Goal: Transaction & Acquisition: Purchase product/service

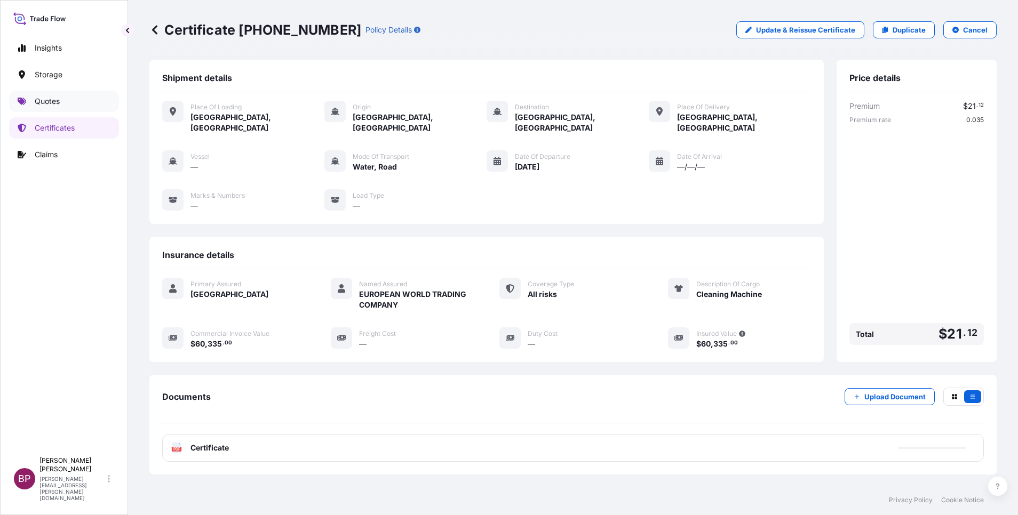
click at [56, 100] on p "Quotes" at bounding box center [47, 101] width 25 height 11
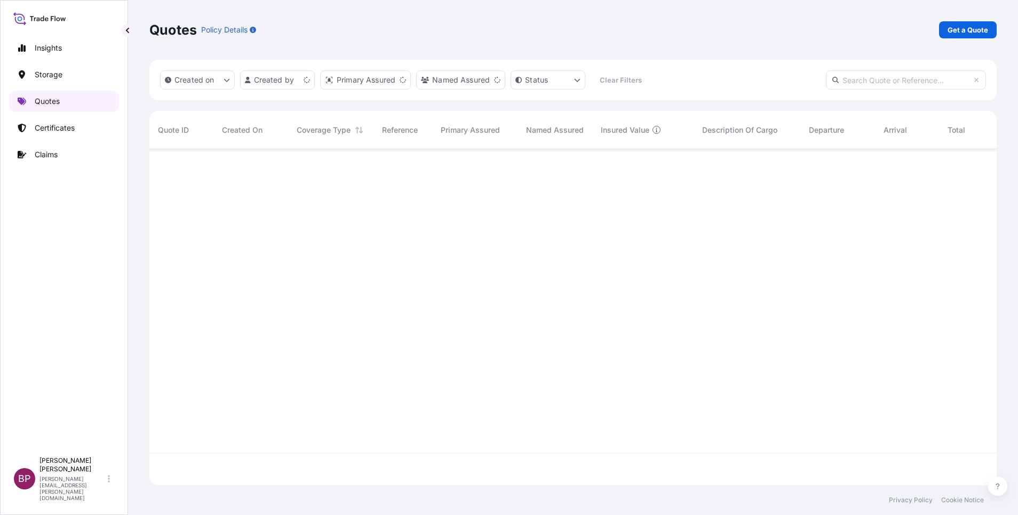
scroll to position [330, 835]
click at [962, 29] on p "Get a Quote" at bounding box center [967, 30] width 41 height 11
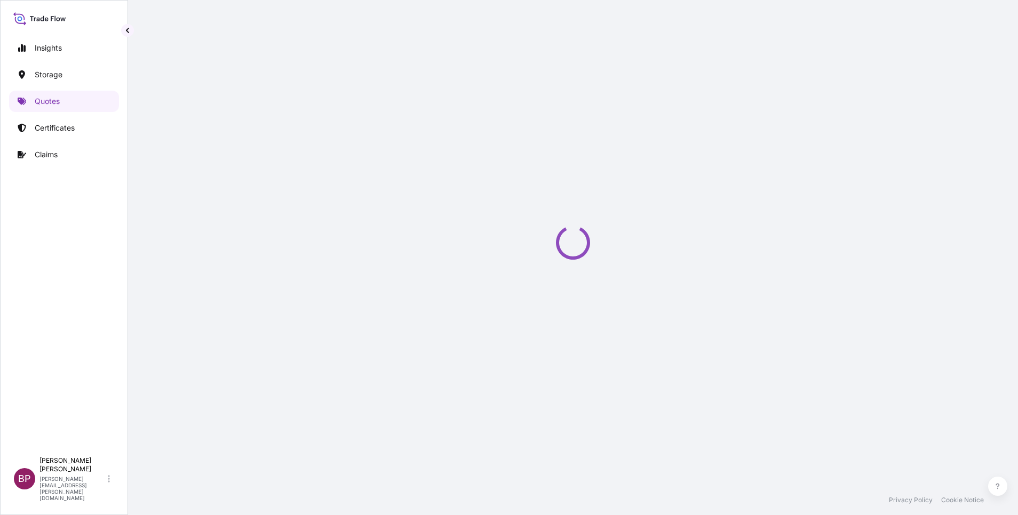
select select "Water"
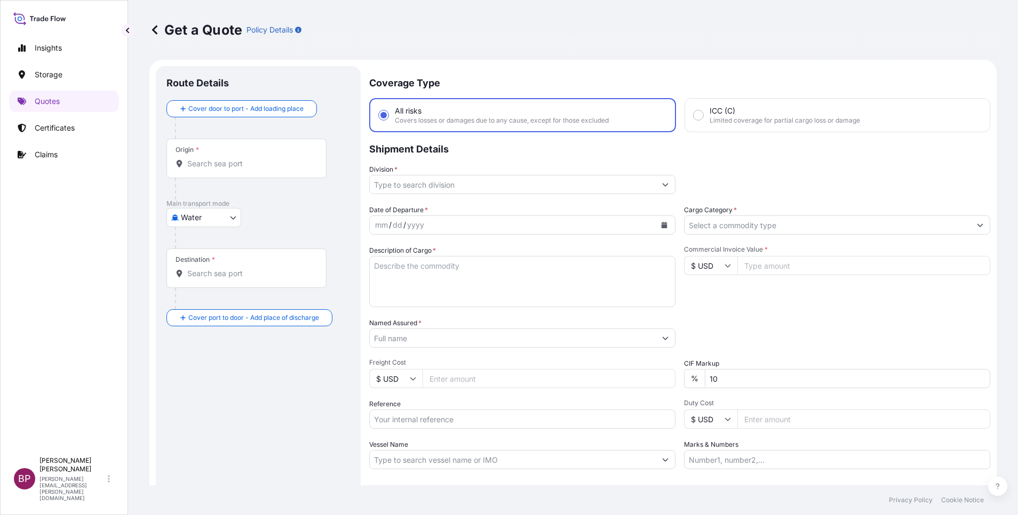
scroll to position [17, 0]
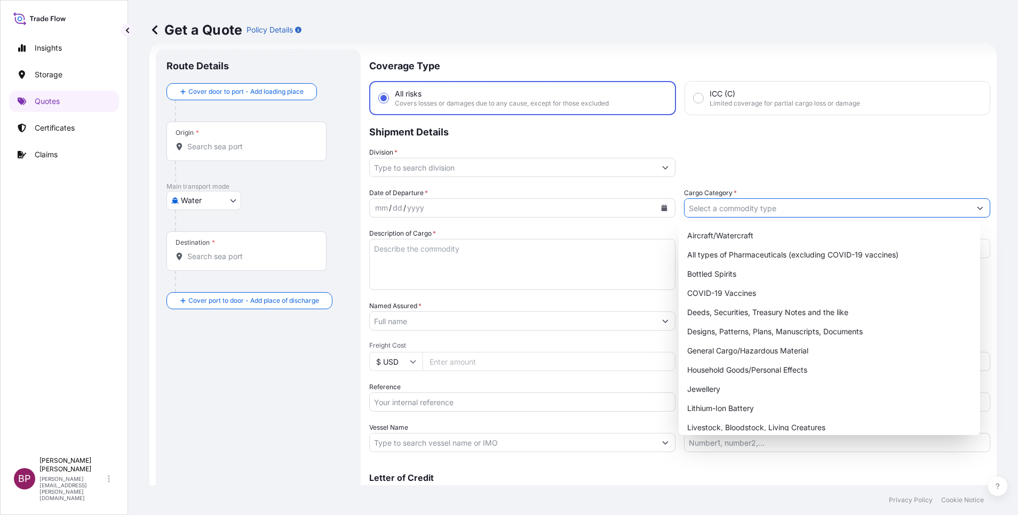
click at [789, 211] on input "Cargo Category *" at bounding box center [827, 207] width 286 height 19
click at [731, 349] on div "General Cargo/Hazardous Material" at bounding box center [829, 350] width 293 height 19
type input "General Cargo/Hazardous Material"
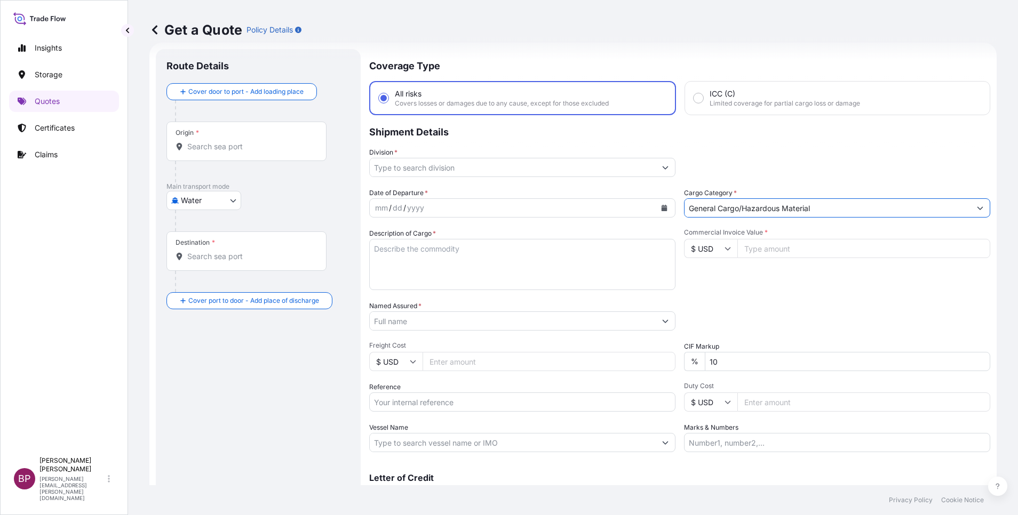
click at [649, 169] on input "Division *" at bounding box center [513, 167] width 286 height 19
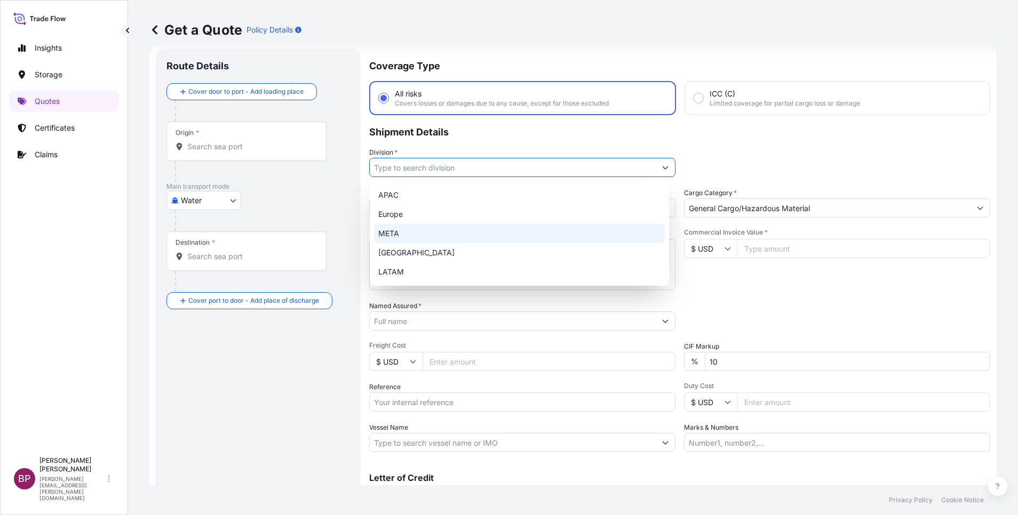
click at [405, 231] on div "META" at bounding box center [519, 233] width 291 height 19
type input "META"
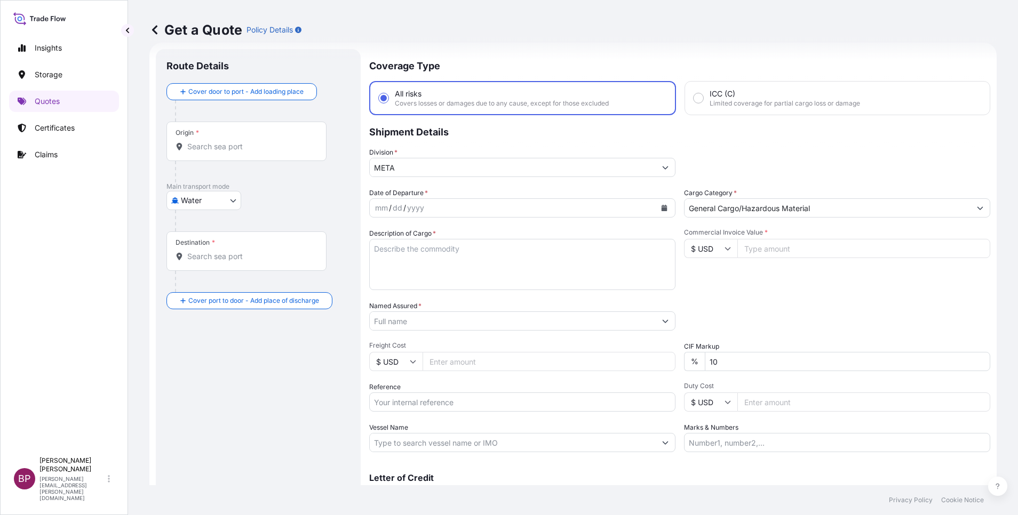
drag, startPoint x: 787, startPoint y: 246, endPoint x: 791, endPoint y: 271, distance: 25.4
click at [787, 245] on input "Commercial Invoice Value *" at bounding box center [863, 248] width 253 height 19
paste input "6348"
type input "6348"
click at [509, 271] on textarea "Description of Cargo *" at bounding box center [522, 264] width 306 height 51
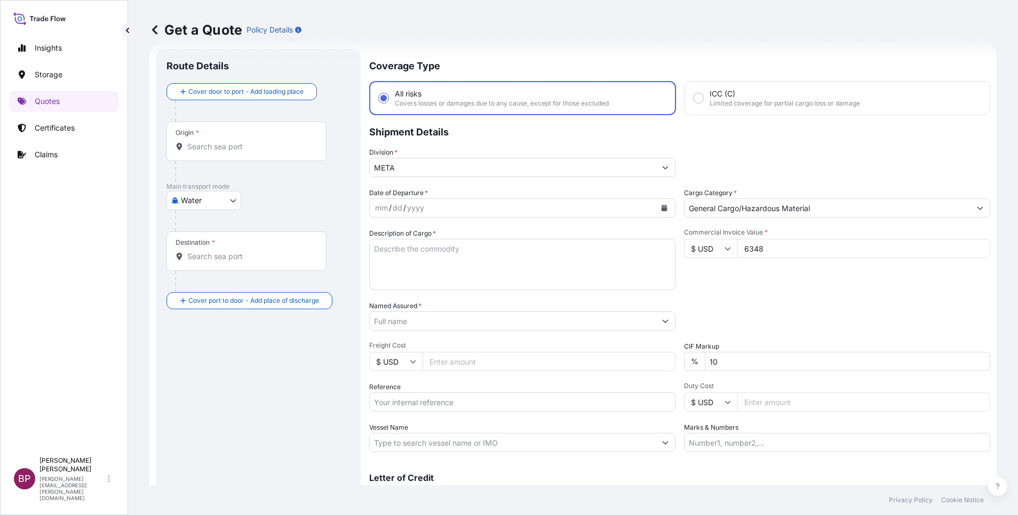
paste textarea "TRAFFIC SIGNAL HEADS"
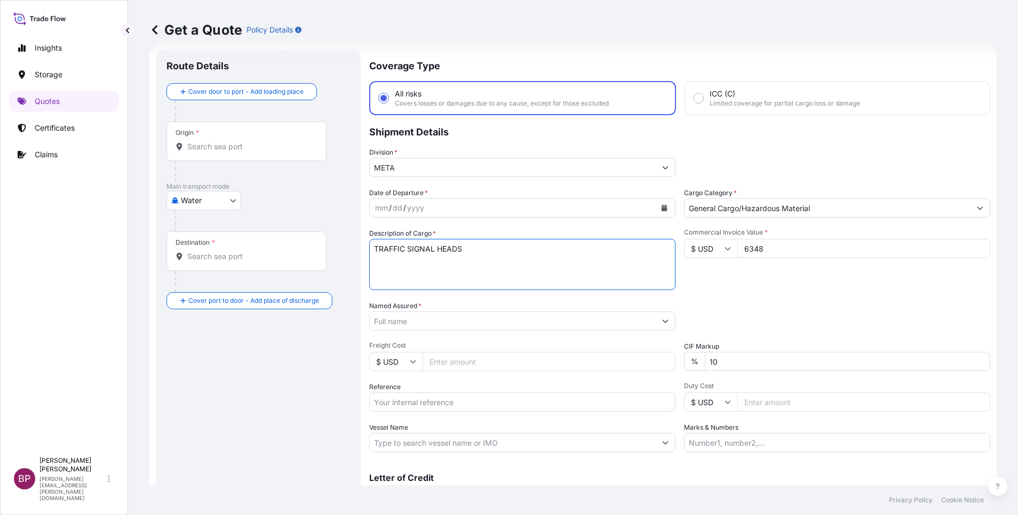
type textarea "TRAFFIC SIGNAL HEADS"
click at [430, 402] on input "Reference" at bounding box center [522, 402] width 306 height 19
paste input "AWB:160-00450450 SSLS3081"
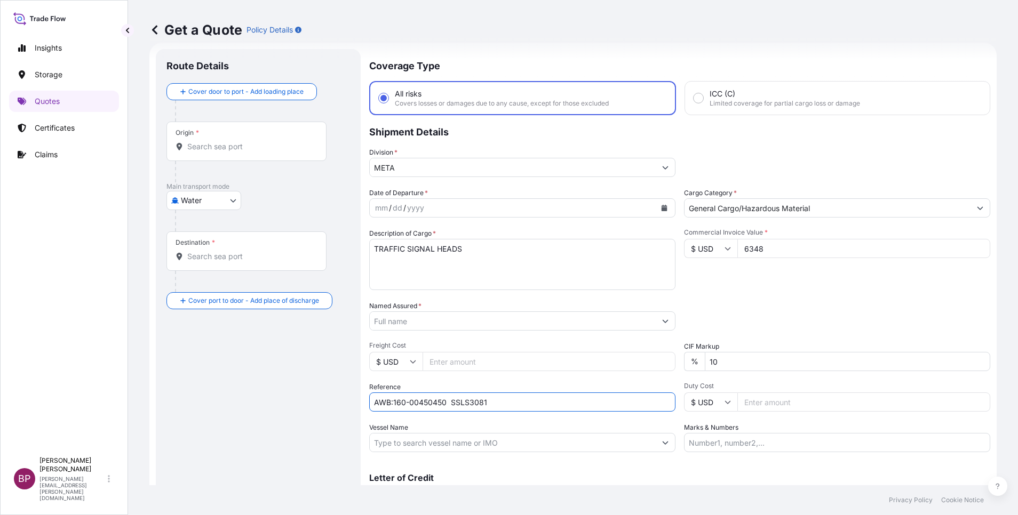
type input "AWB:160-00450450 SSLS3081"
drag, startPoint x: 546, startPoint y: 402, endPoint x: 317, endPoint y: 398, distance: 229.4
click at [317, 398] on form "Route Details Cover door to port - Add loading place Place of loading Road / In…" at bounding box center [572, 291] width 847 height 496
click at [462, 318] on input "Named Assured *" at bounding box center [513, 320] width 286 height 19
paste input "KTC INTERNATIONAL"
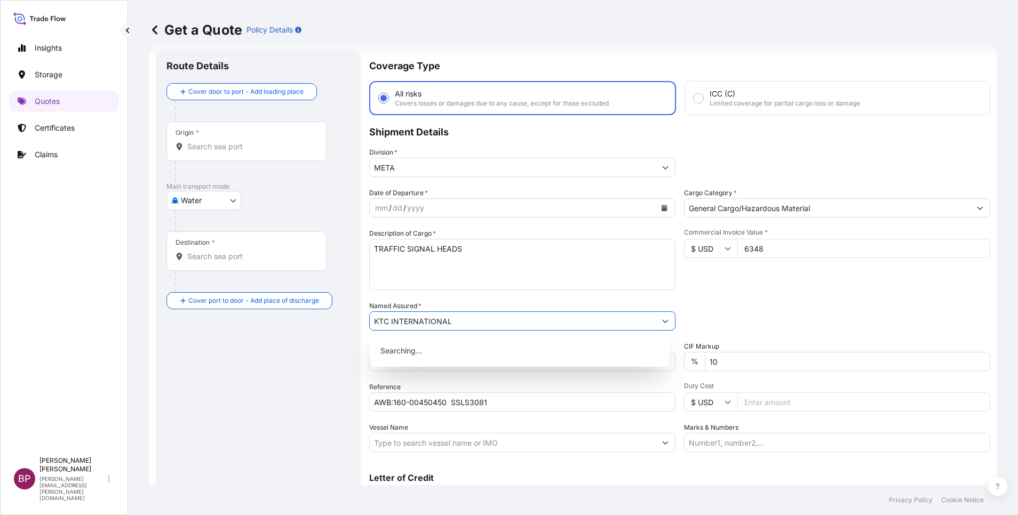
type input "KTC INTERNATIONAL"
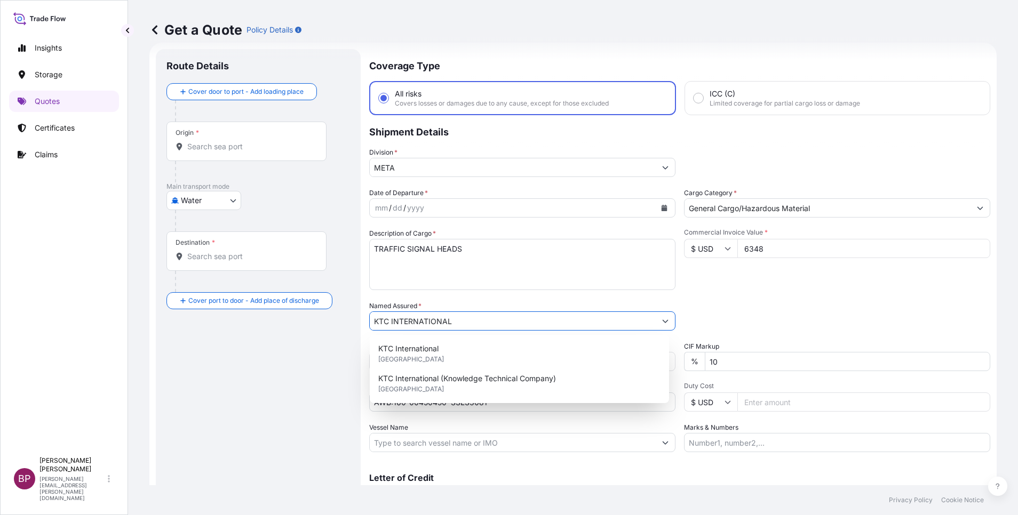
click at [660, 204] on button "Calendar" at bounding box center [664, 207] width 17 height 17
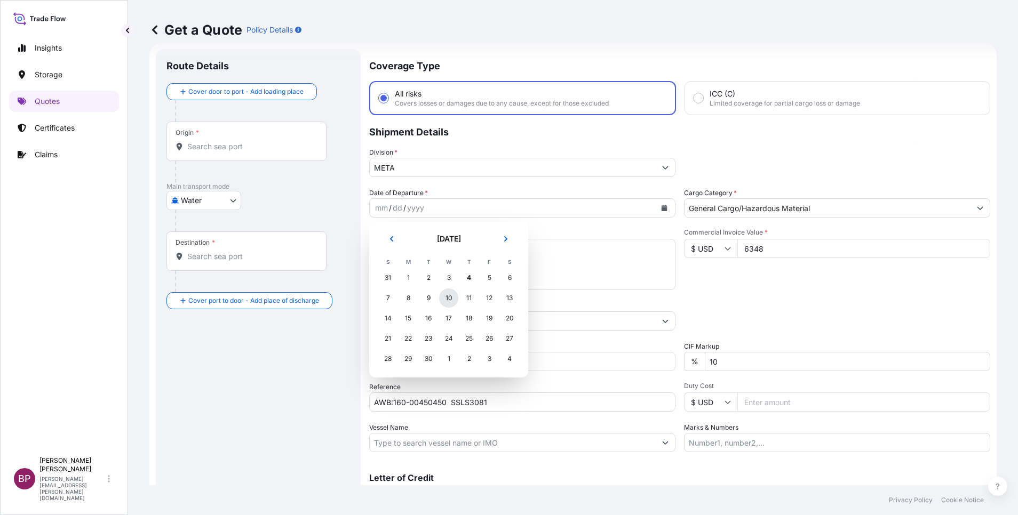
click at [451, 297] on div "10" at bounding box center [448, 298] width 19 height 19
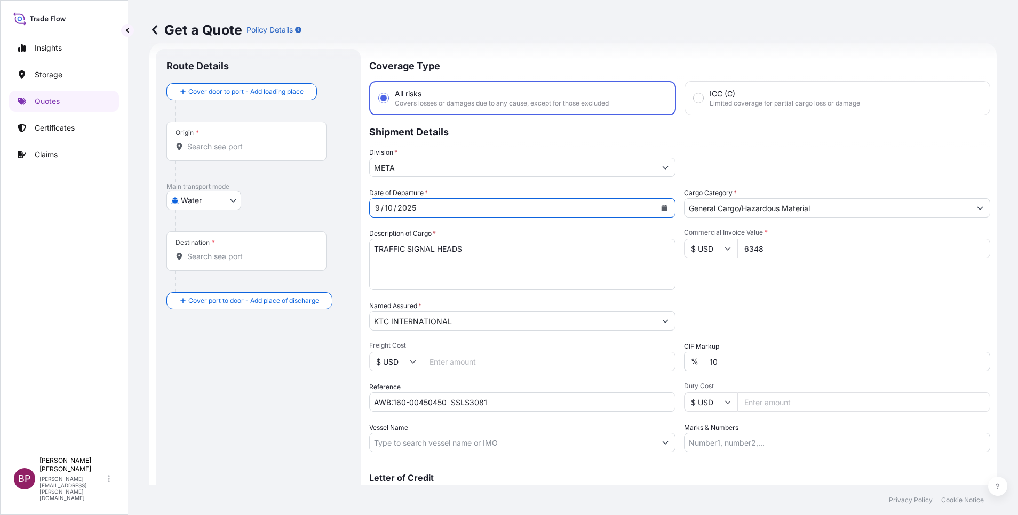
click at [227, 202] on body "Insights Storage Quotes Certificates Claims BP [PERSON_NAME] Kurian [EMAIL_ADDR…" at bounding box center [509, 257] width 1018 height 515
click at [210, 226] on div "Air" at bounding box center [204, 228] width 66 height 19
select select "Air"
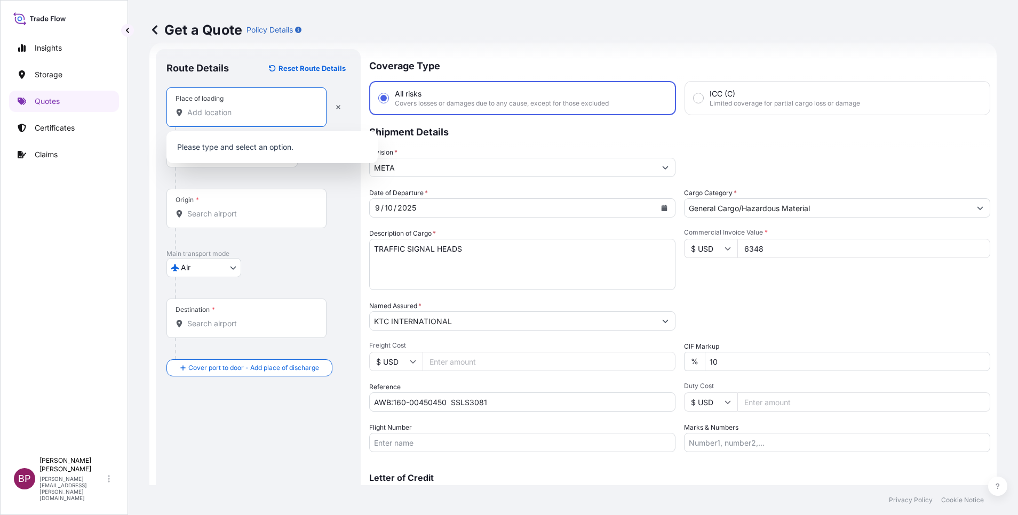
click at [230, 111] on input "Place of loading" at bounding box center [250, 112] width 126 height 11
type input "e"
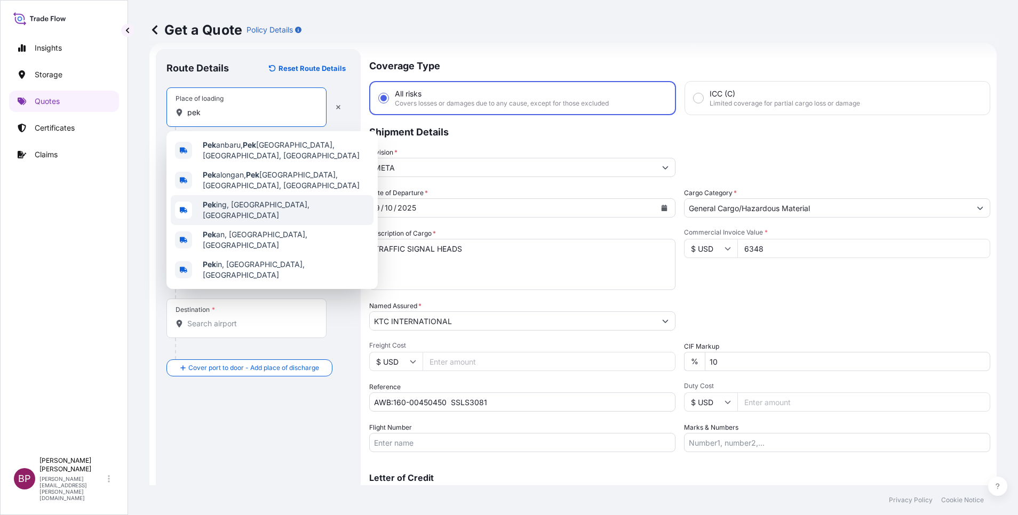
click at [238, 204] on span "Pek ing, [GEOGRAPHIC_DATA], [GEOGRAPHIC_DATA]" at bounding box center [286, 209] width 166 height 21
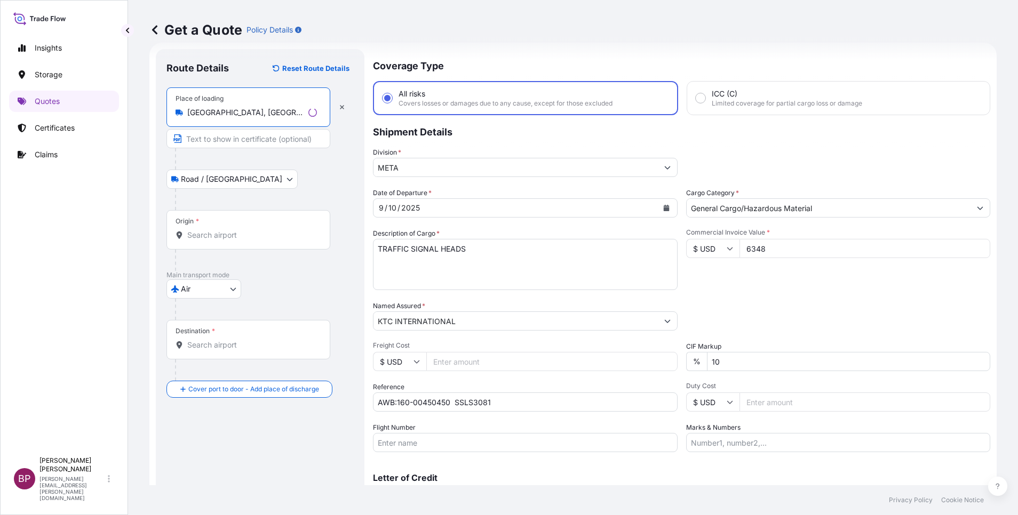
type input "[GEOGRAPHIC_DATA], [GEOGRAPHIC_DATA], [GEOGRAPHIC_DATA]"
click at [232, 239] on input "Origin *" at bounding box center [252, 235] width 130 height 11
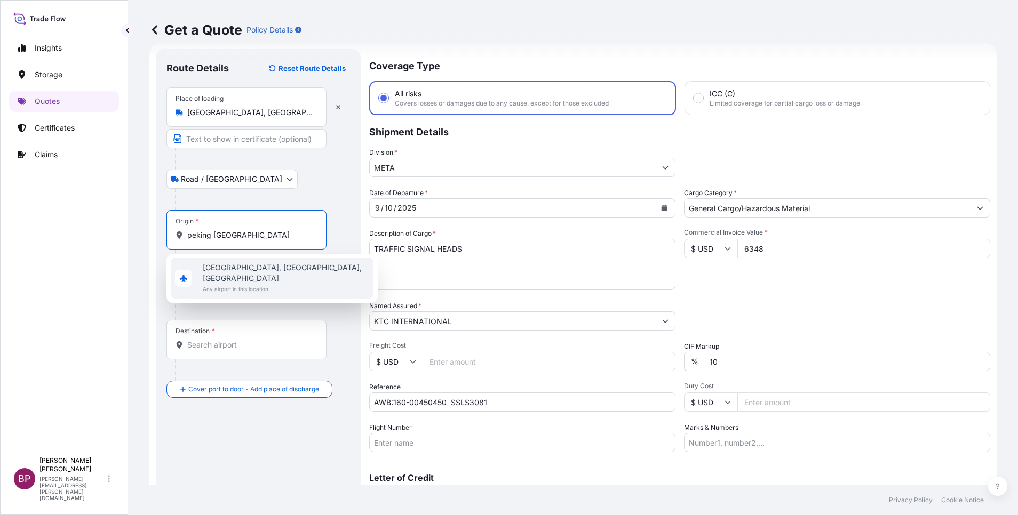
click at [263, 269] on span "[GEOGRAPHIC_DATA], [GEOGRAPHIC_DATA], [GEOGRAPHIC_DATA]" at bounding box center [286, 272] width 166 height 21
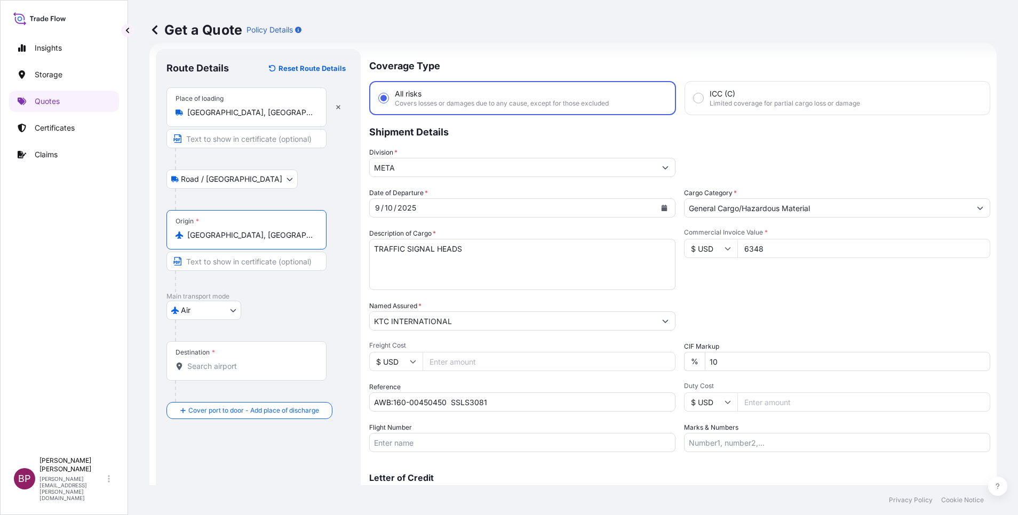
type input "[GEOGRAPHIC_DATA], [GEOGRAPHIC_DATA], [GEOGRAPHIC_DATA]"
click at [242, 361] on div "Destination *" at bounding box center [246, 360] width 160 height 39
click at [242, 361] on input "Destination *" at bounding box center [250, 366] width 126 height 11
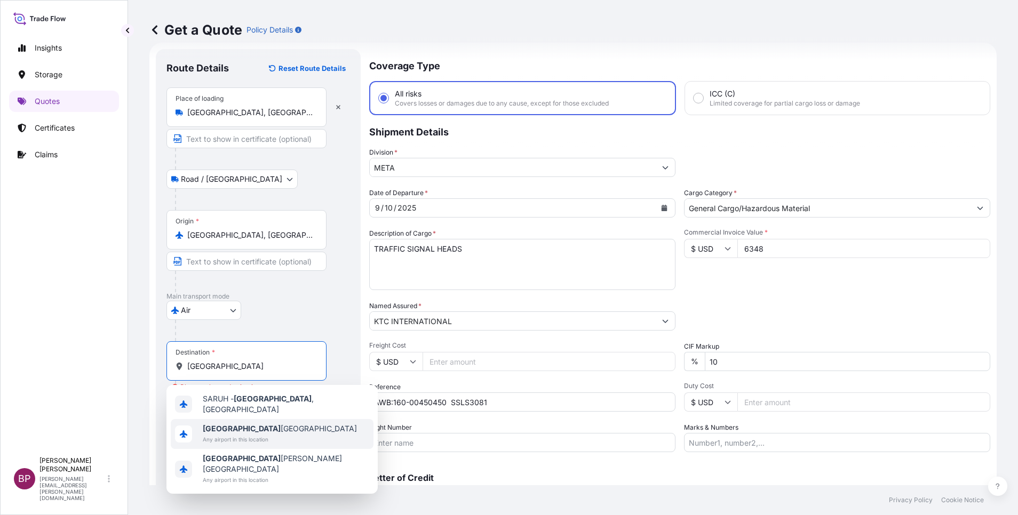
click at [261, 428] on span "[GEOGRAPHIC_DATA] [GEOGRAPHIC_DATA]" at bounding box center [280, 429] width 154 height 11
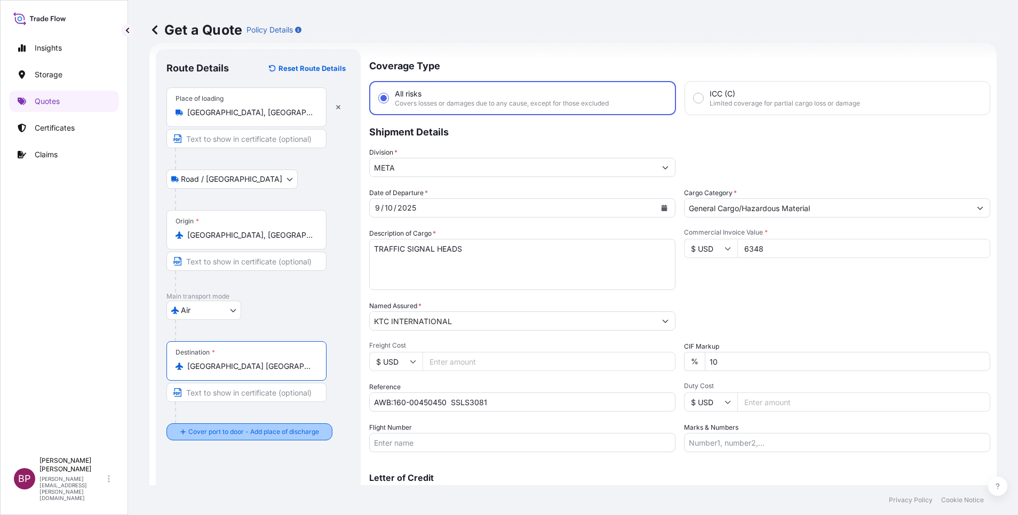
type input "[GEOGRAPHIC_DATA] [GEOGRAPHIC_DATA]"
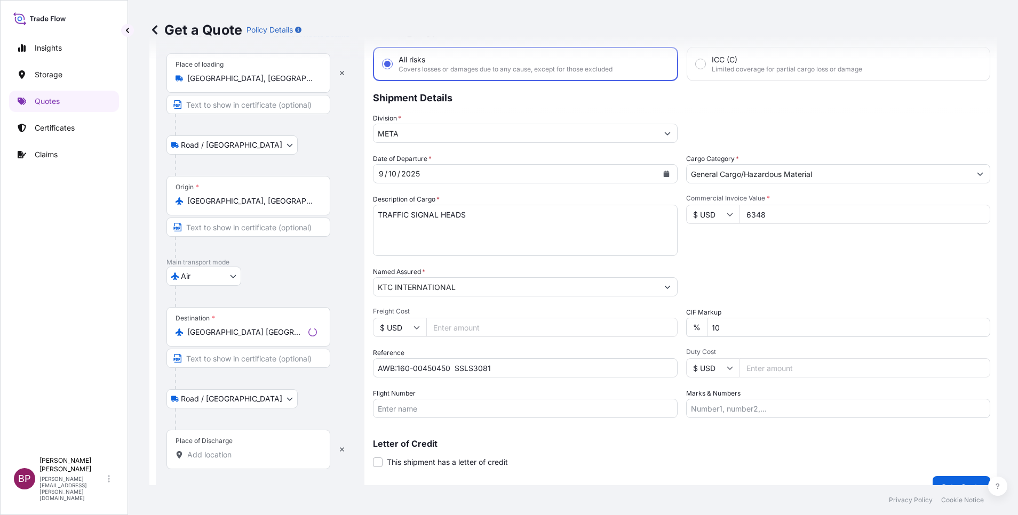
scroll to position [70, 0]
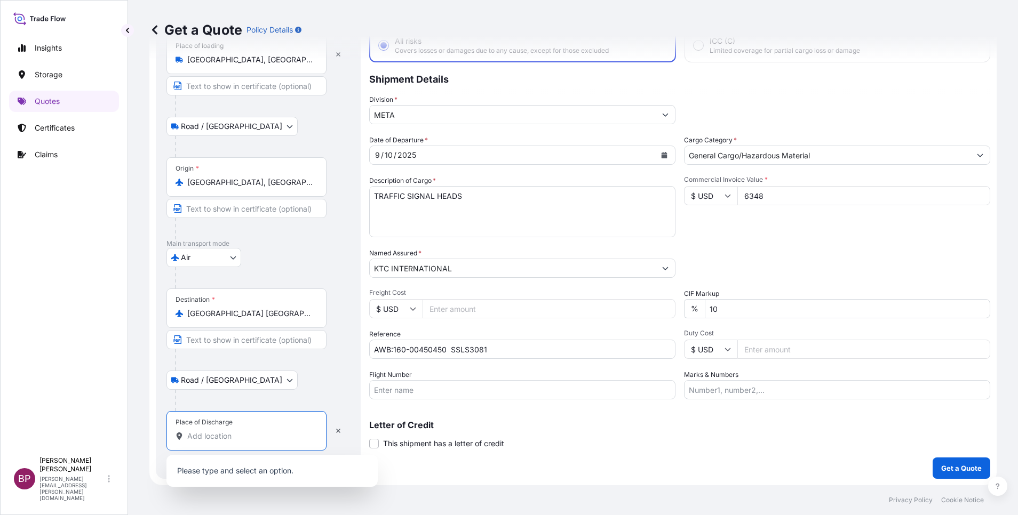
click at [244, 433] on input "Place of Discharge" at bounding box center [250, 436] width 126 height 11
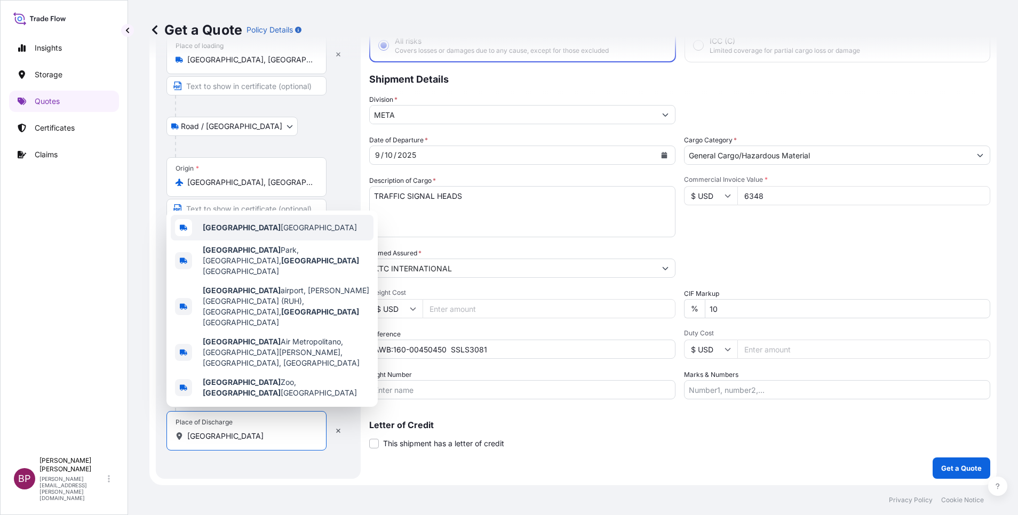
click at [273, 233] on span "[GEOGRAPHIC_DATA] [GEOGRAPHIC_DATA]" at bounding box center [280, 227] width 154 height 11
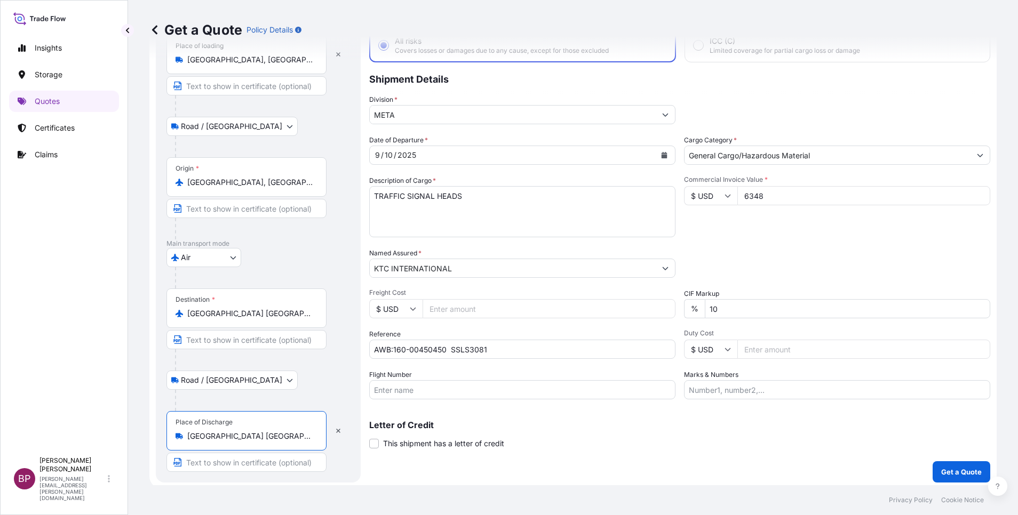
type input "[GEOGRAPHIC_DATA] [GEOGRAPHIC_DATA]"
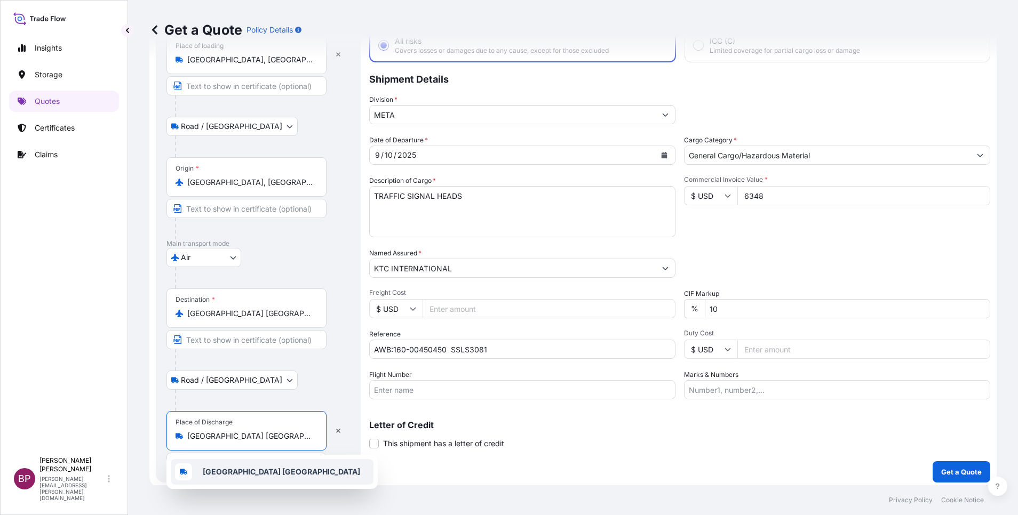
drag, startPoint x: 735, startPoint y: 308, endPoint x: 515, endPoint y: 273, distance: 222.6
click at [561, 294] on div "Date of Departure * [DATE] Cargo Category * General Cargo/Hazardous Material De…" at bounding box center [679, 267] width 621 height 265
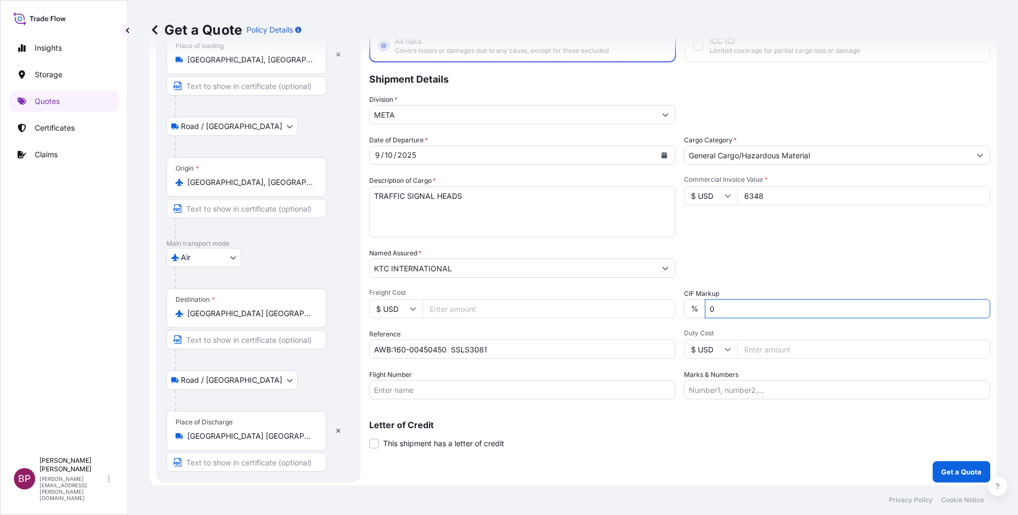
type input "0"
click at [954, 474] on p "Get a Quote" at bounding box center [961, 472] width 41 height 11
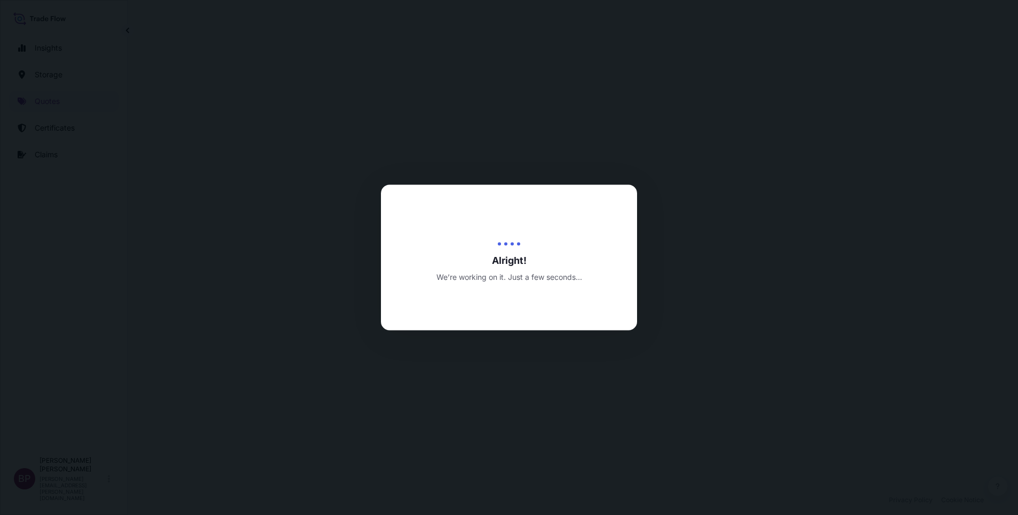
select select "Road / [GEOGRAPHIC_DATA]"
select select "Air"
select select "Road / [GEOGRAPHIC_DATA]"
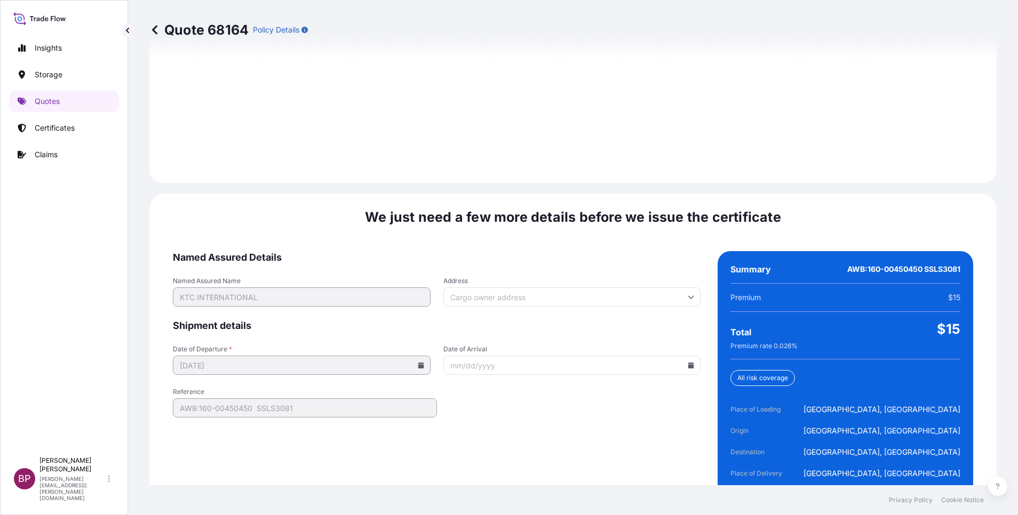
scroll to position [1581, 0]
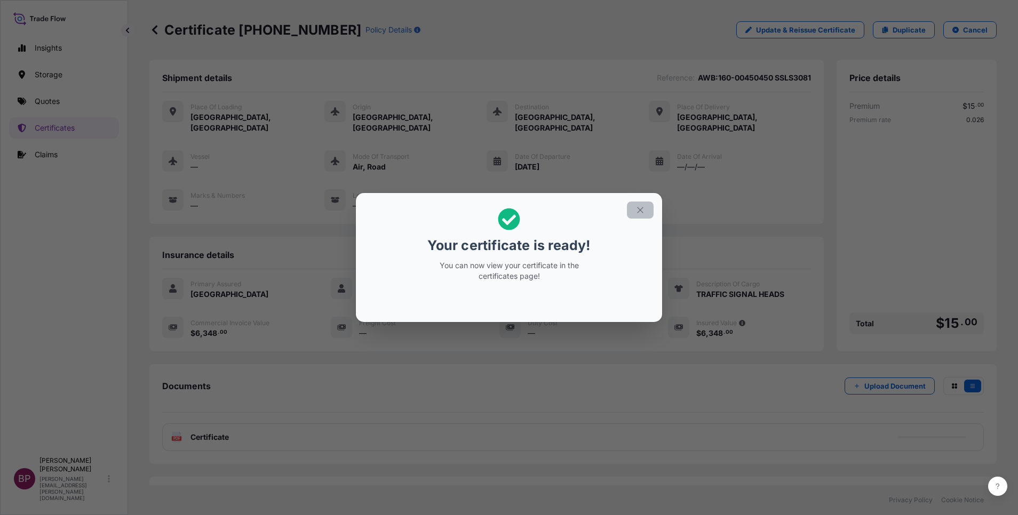
click at [638, 213] on icon "button" at bounding box center [640, 210] width 10 height 10
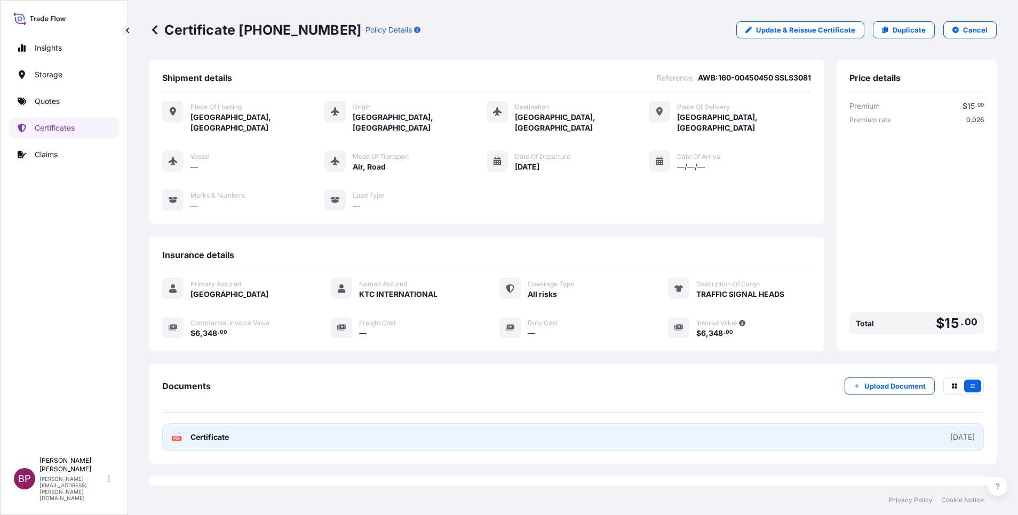
click at [210, 432] on span "Certificate" at bounding box center [209, 437] width 38 height 11
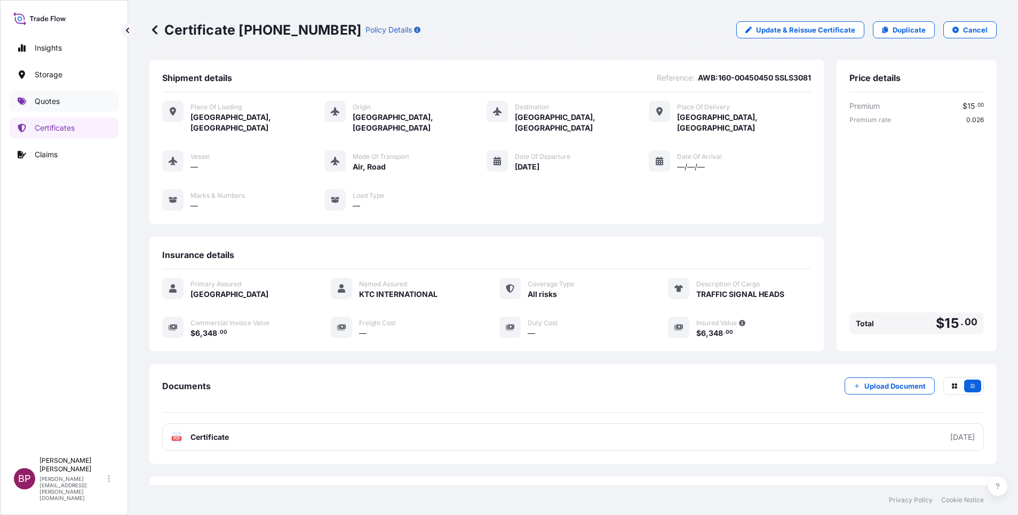
click at [42, 102] on p "Quotes" at bounding box center [47, 101] width 25 height 11
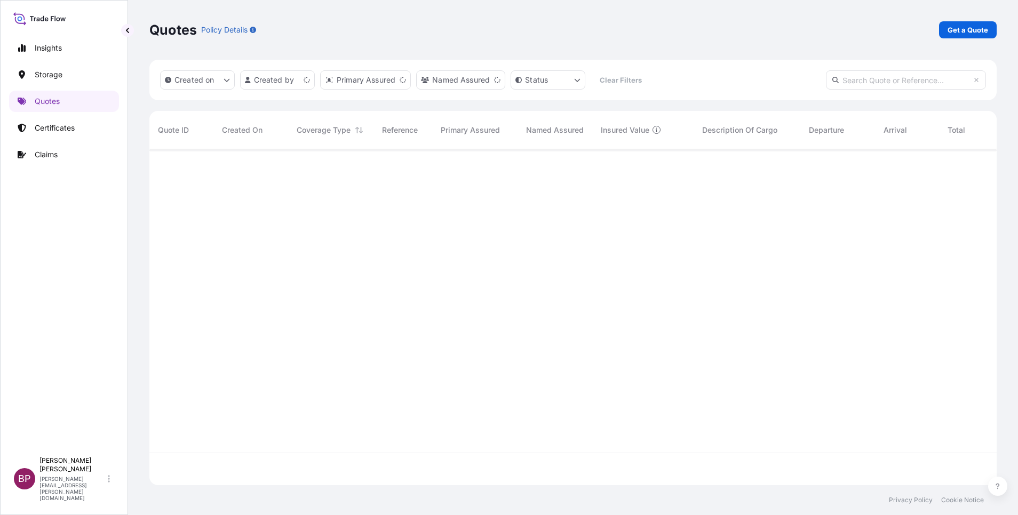
scroll to position [330, 835]
click at [960, 33] on p "Get a Quote" at bounding box center [967, 30] width 41 height 11
select select "Water"
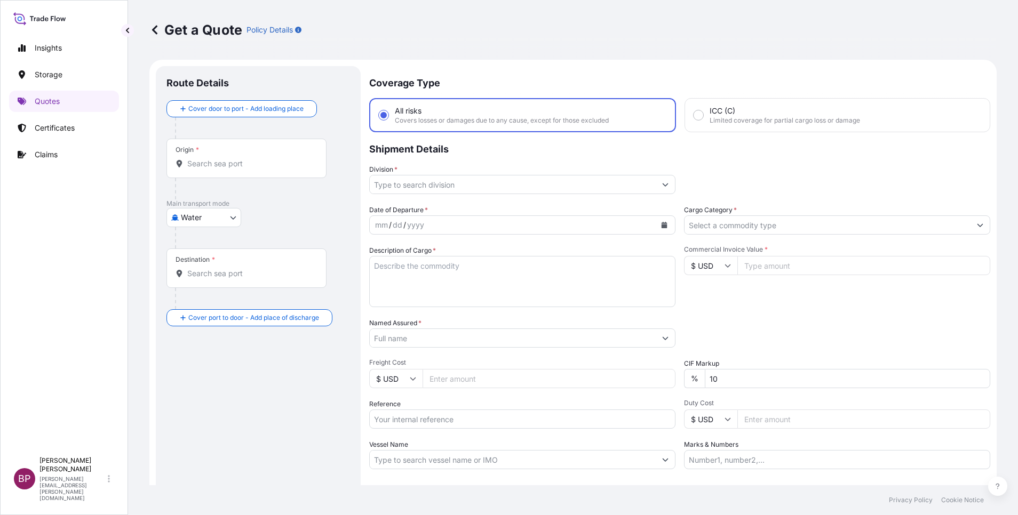
scroll to position [17, 0]
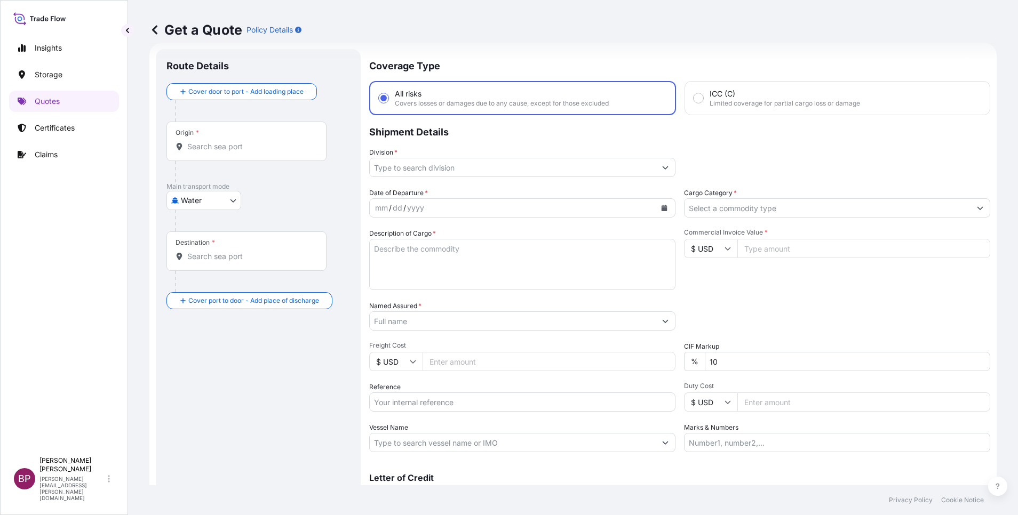
click at [836, 212] on input "Cargo Category *" at bounding box center [827, 207] width 286 height 19
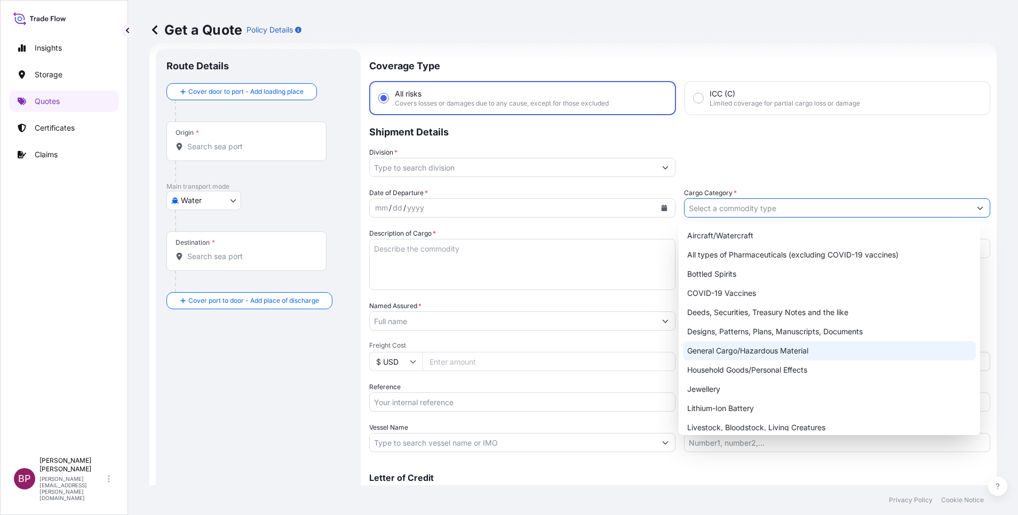
click at [748, 346] on div "General Cargo/Hazardous Material" at bounding box center [829, 350] width 293 height 19
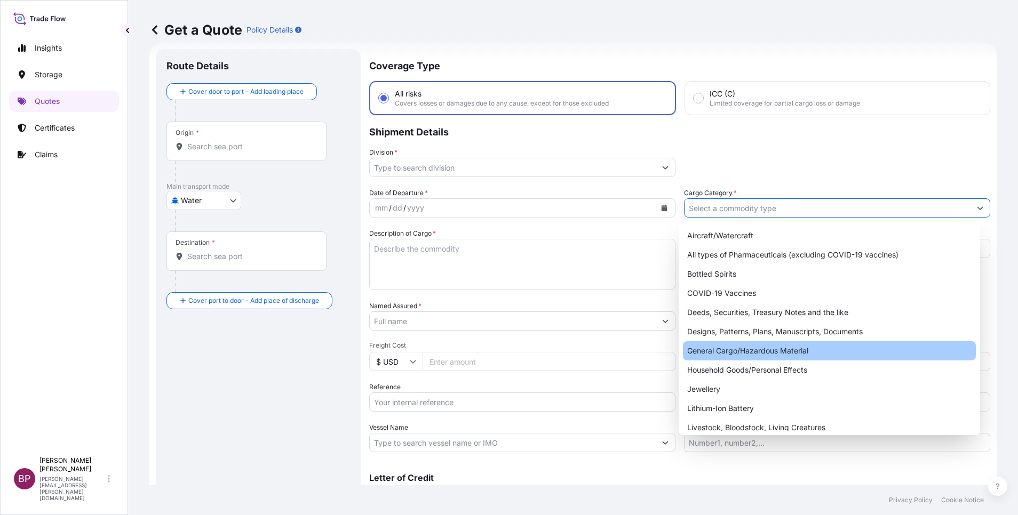
type input "General Cargo/Hazardous Material"
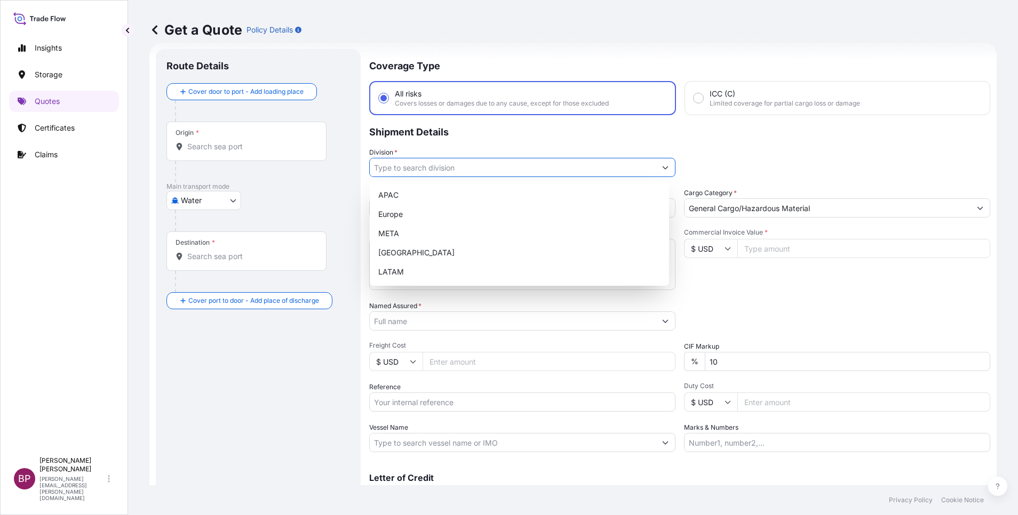
click at [640, 169] on input "Division *" at bounding box center [513, 167] width 286 height 19
click at [414, 228] on div "META" at bounding box center [519, 233] width 291 height 19
type input "META"
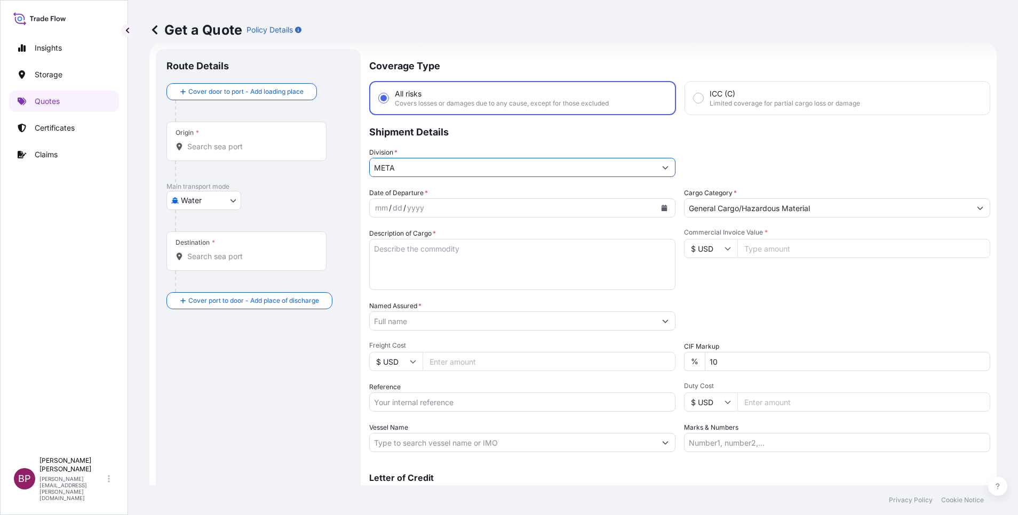
click at [793, 253] on input "Commercial Invoice Value *" at bounding box center [863, 248] width 253 height 19
type input "30802.95"
drag, startPoint x: 711, startPoint y: 363, endPoint x: 383, endPoint y: 350, distance: 327.7
click at [383, 350] on div "Date of Departure * mm / dd / yyyy Cargo Category * General Cargo/Hazardous Mat…" at bounding box center [679, 320] width 621 height 265
type input "0"
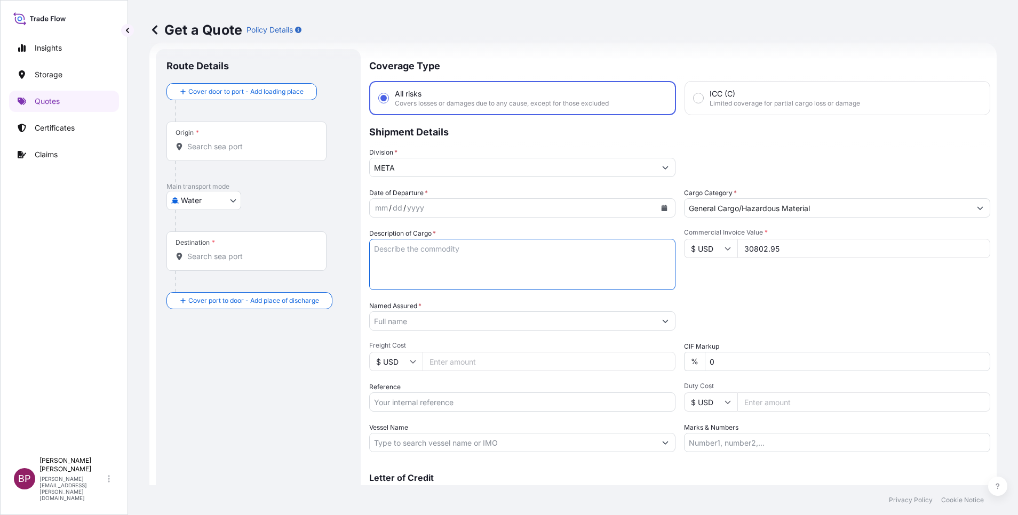
click at [452, 268] on textarea "Description of Cargo *" at bounding box center [522, 264] width 306 height 51
paste textarea "Parts"
type textarea "Parts"
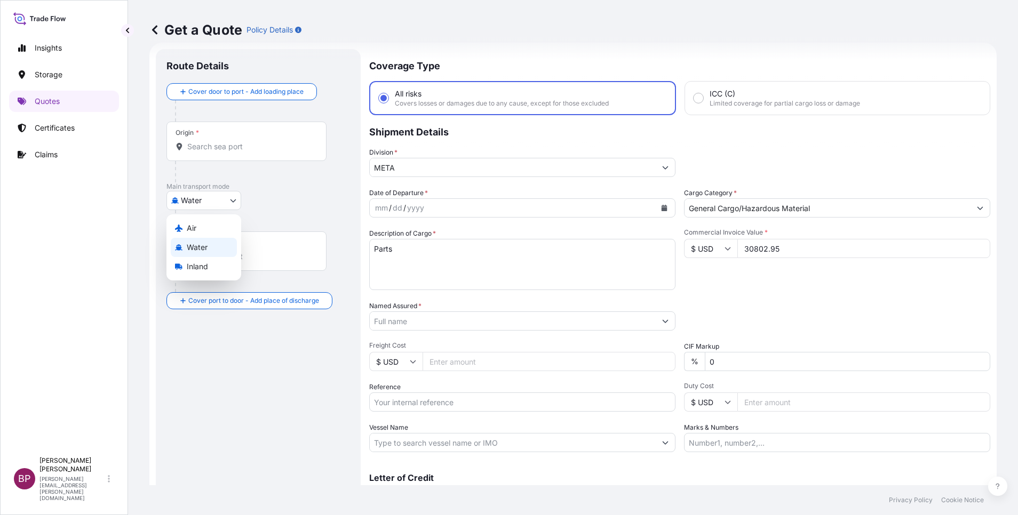
click at [233, 199] on body "0 Insights Storage Quotes Certificates Claims BP [PERSON_NAME] Kurian [EMAIL_AD…" at bounding box center [509, 257] width 1018 height 515
click at [207, 226] on div "Air" at bounding box center [204, 228] width 66 height 19
select select "Air"
click at [441, 393] on div "Reference" at bounding box center [522, 397] width 306 height 30
click at [435, 405] on input "Reference" at bounding box center [522, 402] width 306 height 19
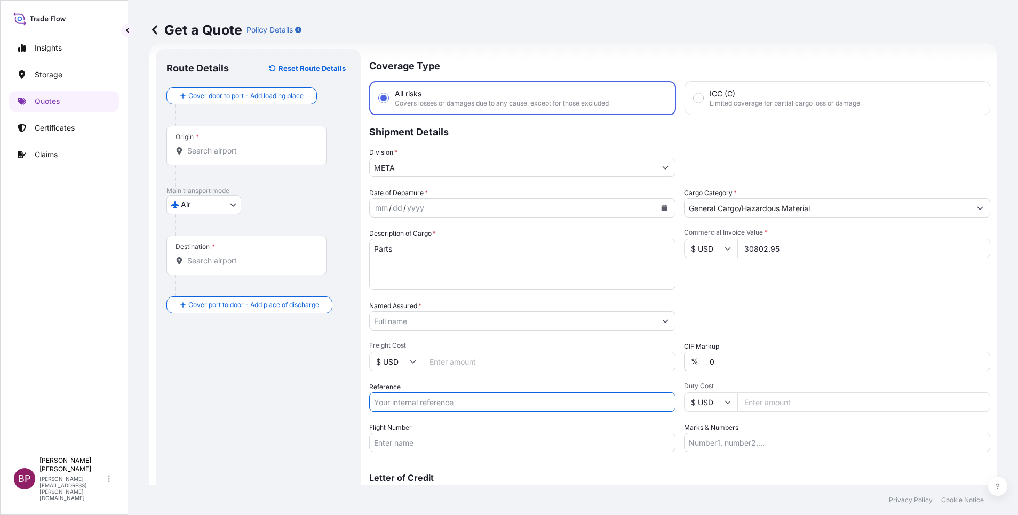
click at [505, 404] on input "Reference" at bounding box center [522, 402] width 306 height 19
paste input "SSLS3125"
type input "SSLS3125"
click at [470, 325] on input "Named Assured *" at bounding box center [513, 320] width 286 height 19
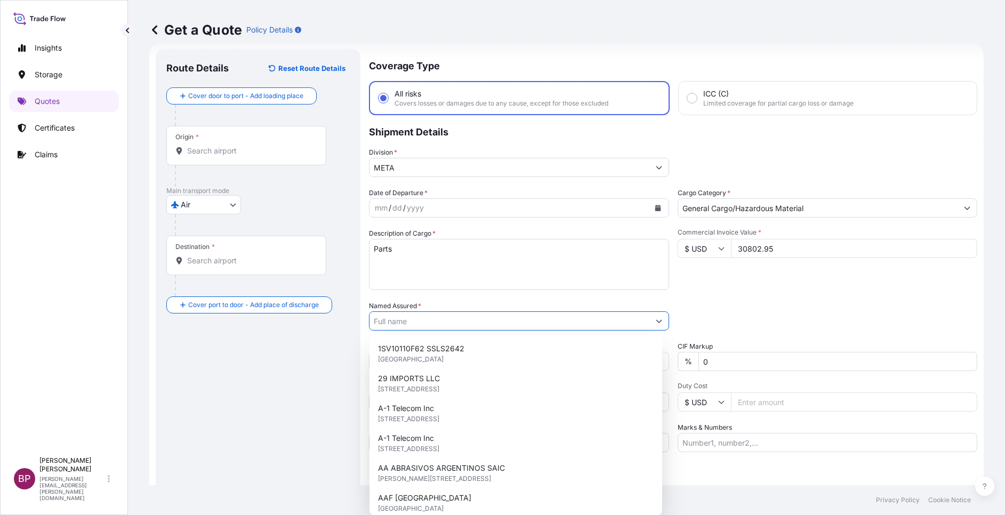
paste input "Western Coast Port Services Company F49X+PPJ, [GEOGRAPHIC_DATA], [GEOGRAPHIC_DA…"
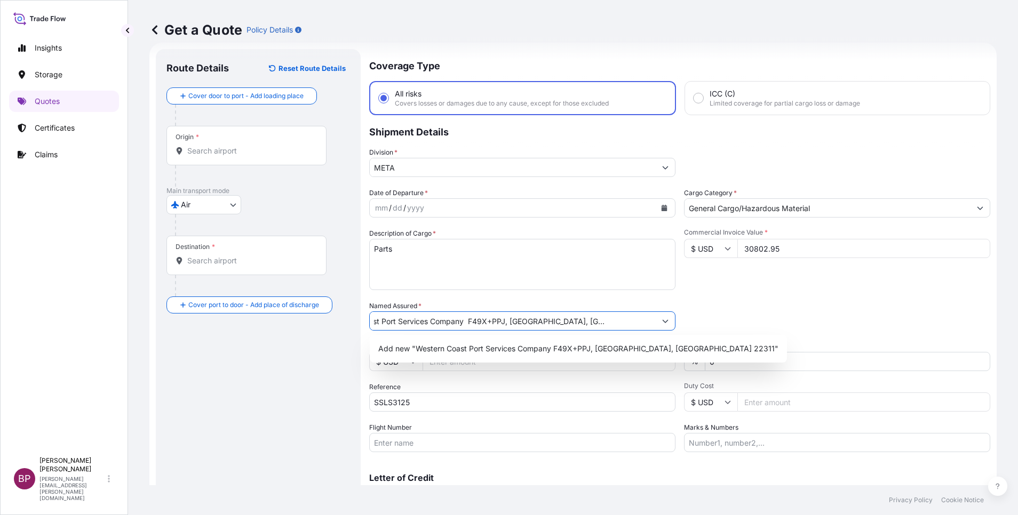
type input "Western Coast Port Services Company F49X+PPJ, [GEOGRAPHIC_DATA], [GEOGRAPHIC_DA…"
click at [751, 283] on div "Commercial Invoice Value * $ USD 30802.95" at bounding box center [837, 259] width 306 height 62
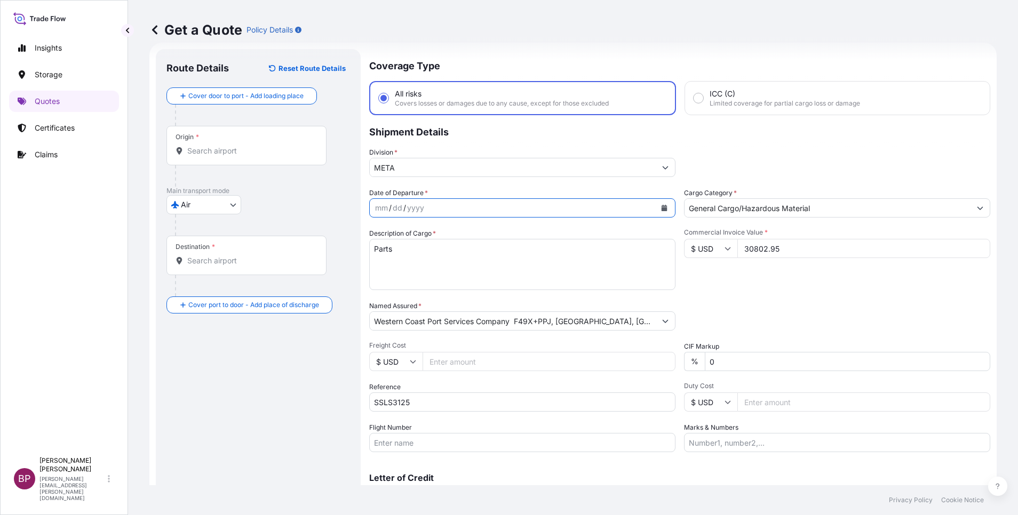
click at [661, 210] on icon "Calendar" at bounding box center [664, 208] width 6 height 6
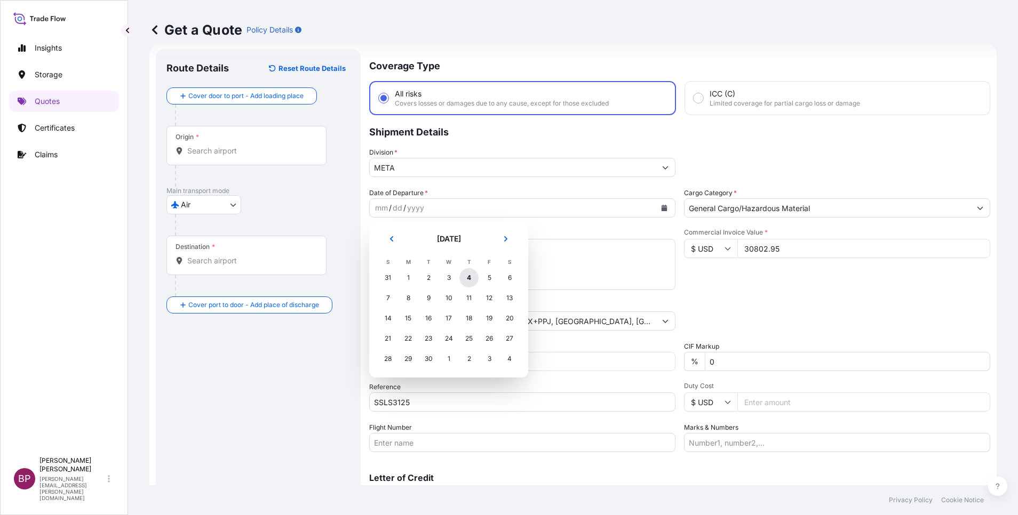
click at [469, 281] on div "4" at bounding box center [468, 277] width 19 height 19
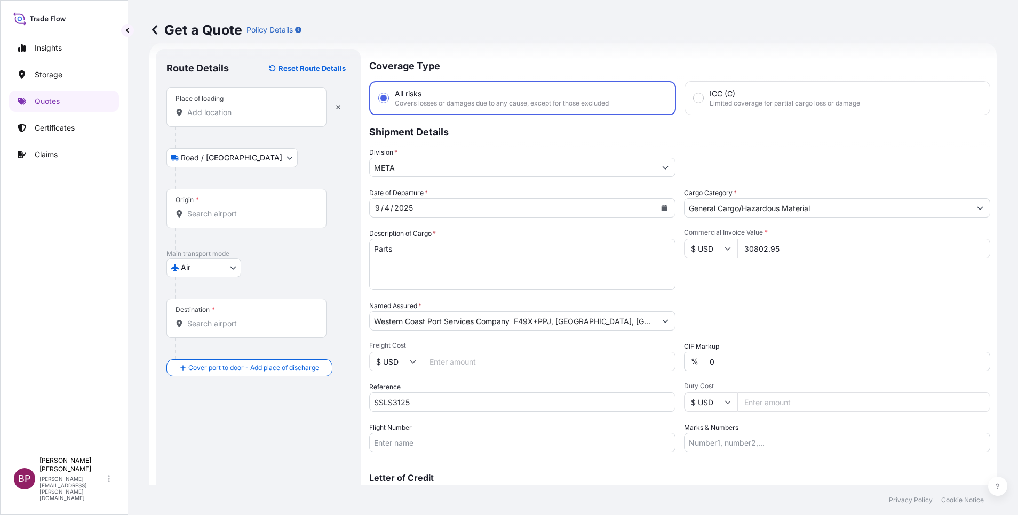
click at [236, 119] on div "Place of loading" at bounding box center [246, 106] width 160 height 39
click at [236, 118] on input "Place of loading" at bounding box center [250, 112] width 126 height 11
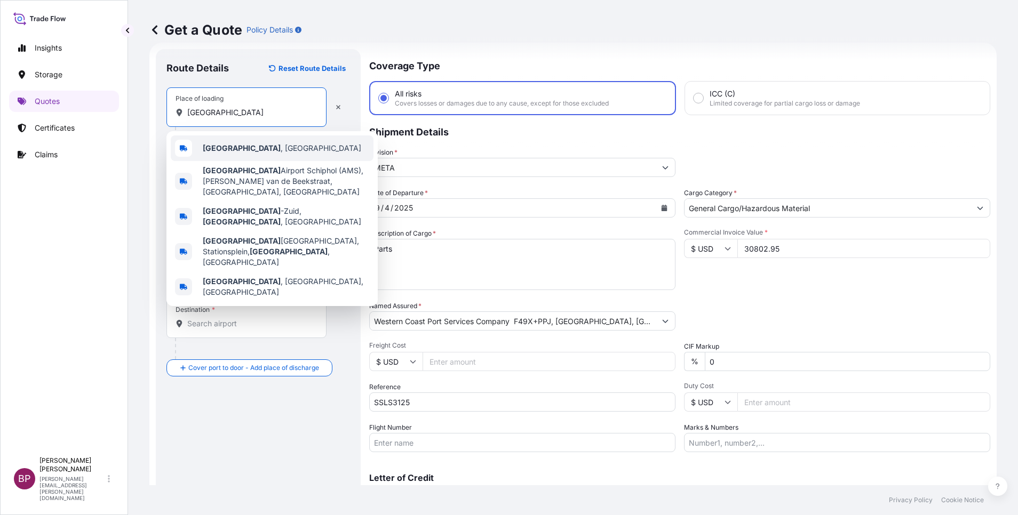
click at [252, 148] on span "[GEOGRAPHIC_DATA] , [GEOGRAPHIC_DATA]" at bounding box center [282, 148] width 158 height 11
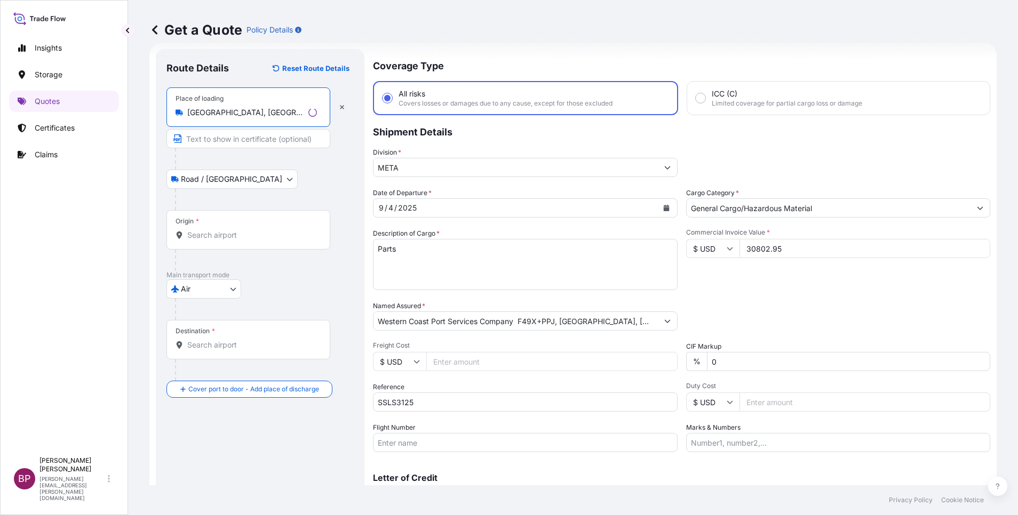
type input "[GEOGRAPHIC_DATA], [GEOGRAPHIC_DATA]"
click at [237, 235] on input "Origin *" at bounding box center [252, 235] width 130 height 11
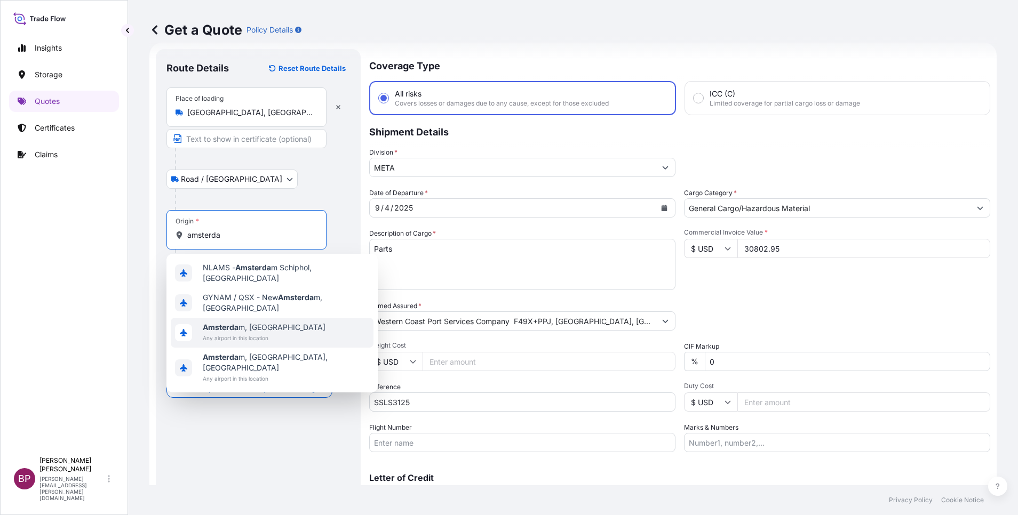
click at [262, 333] on span "Any airport in this location" at bounding box center [264, 338] width 123 height 11
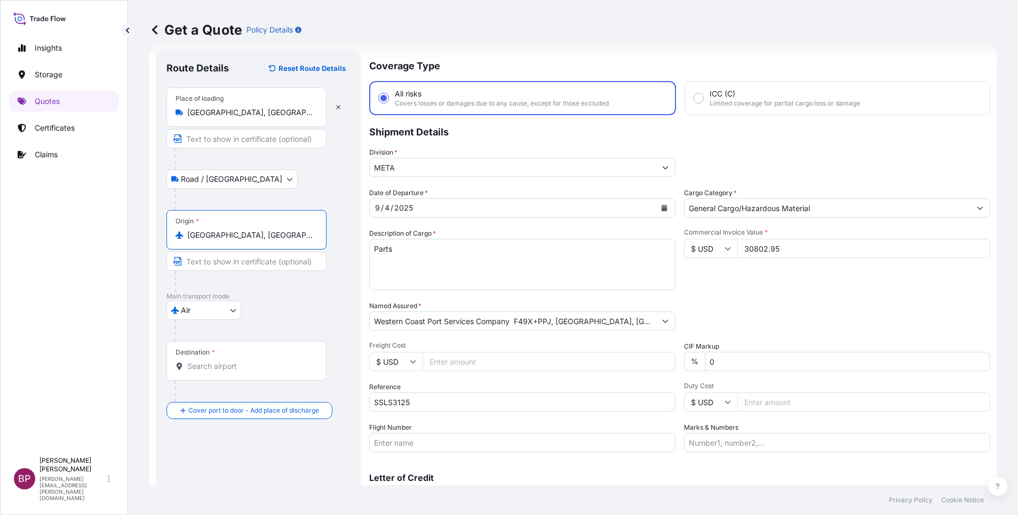
type input "[GEOGRAPHIC_DATA], [GEOGRAPHIC_DATA]"
click at [257, 366] on input "Destination *" at bounding box center [250, 366] width 126 height 11
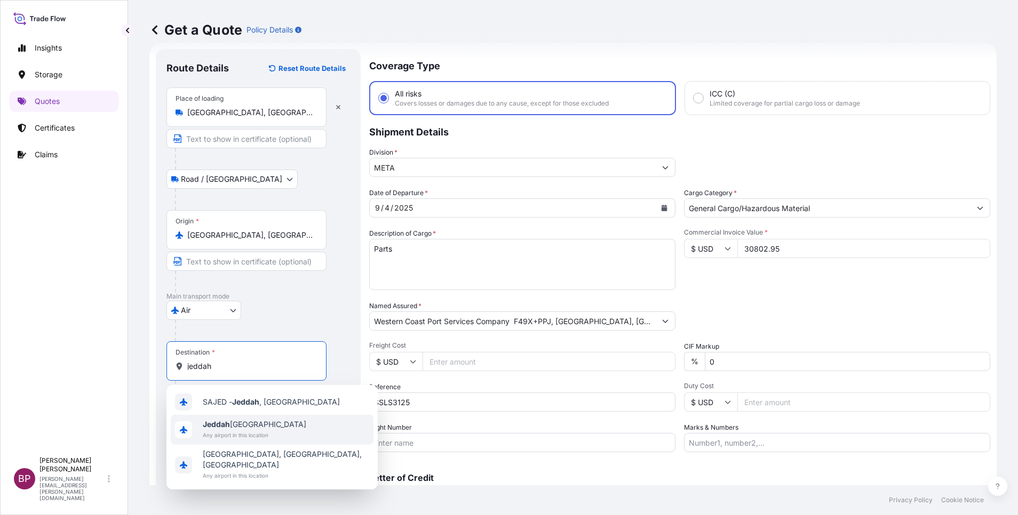
click at [260, 432] on span "Any airport in this location" at bounding box center [254, 435] width 103 height 11
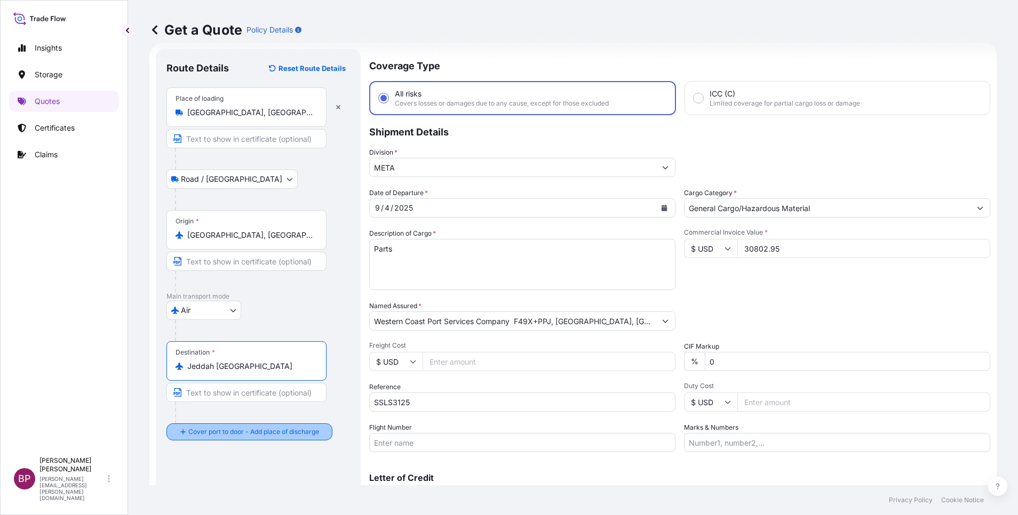
type input "Jeddah [GEOGRAPHIC_DATA]"
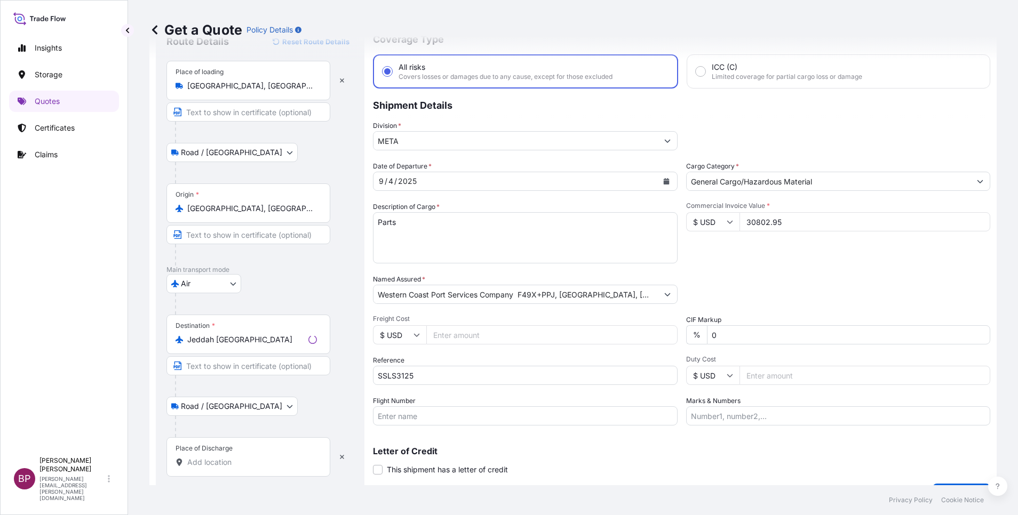
scroll to position [70, 0]
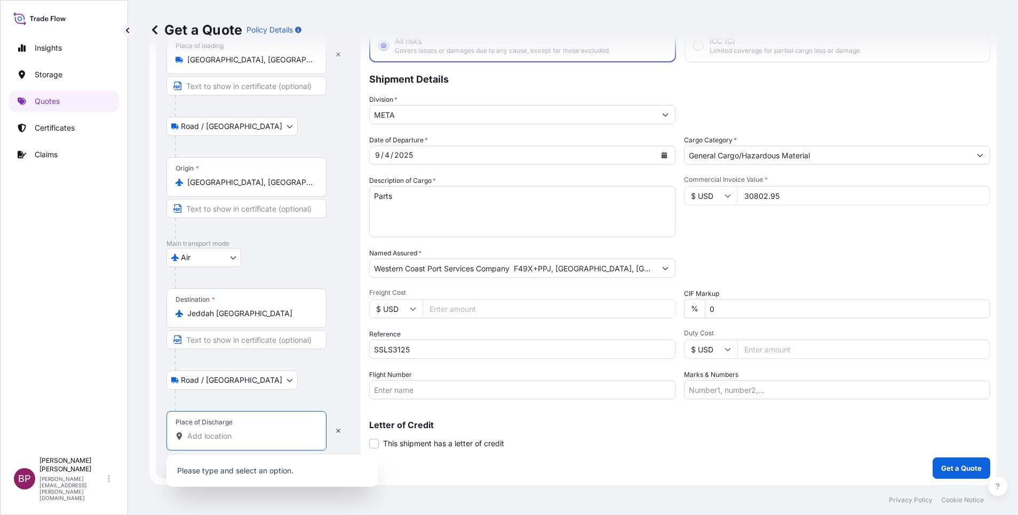
click at [227, 432] on input "Place of Discharge" at bounding box center [250, 436] width 126 height 11
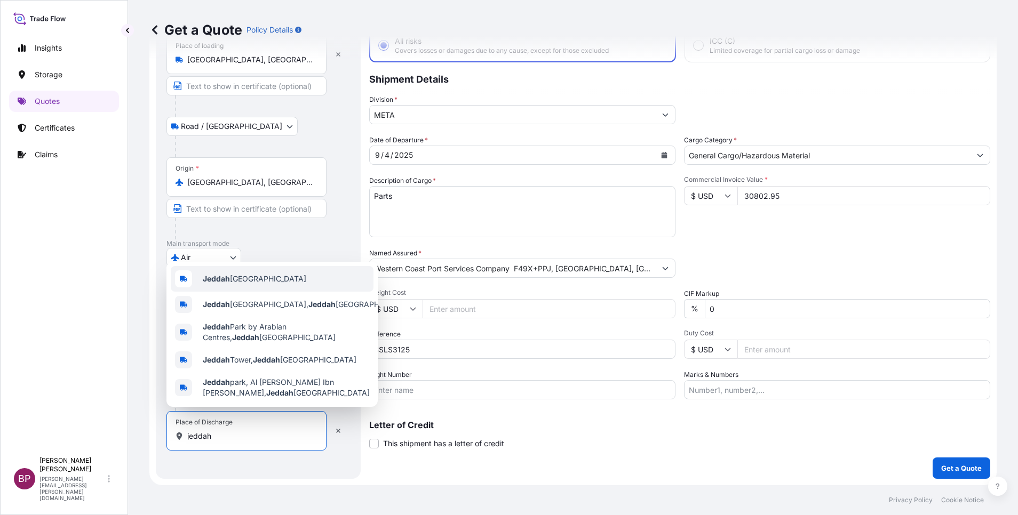
click at [269, 277] on span "Jeddah [GEOGRAPHIC_DATA]" at bounding box center [254, 279] width 103 height 11
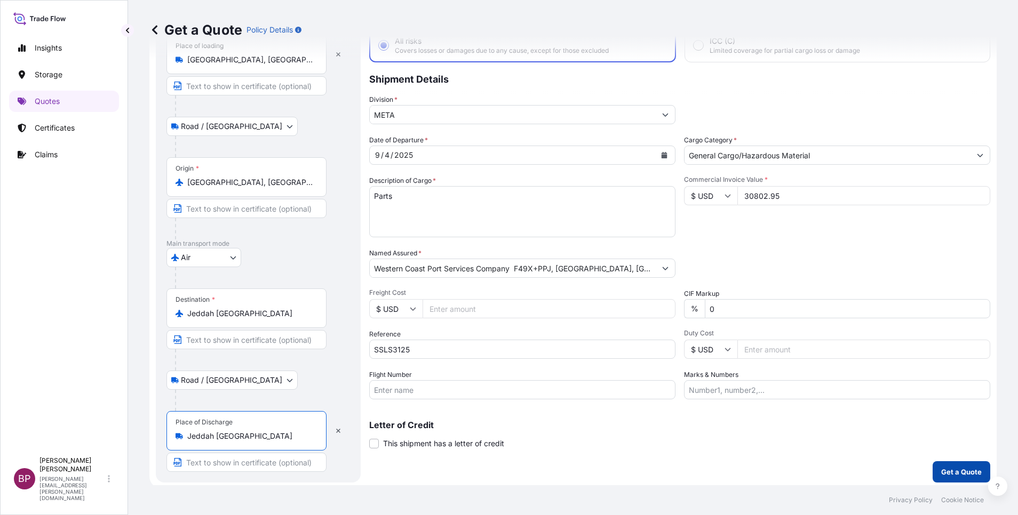
type input "Jeddah [GEOGRAPHIC_DATA]"
click at [950, 472] on p "Get a Quote" at bounding box center [961, 472] width 41 height 11
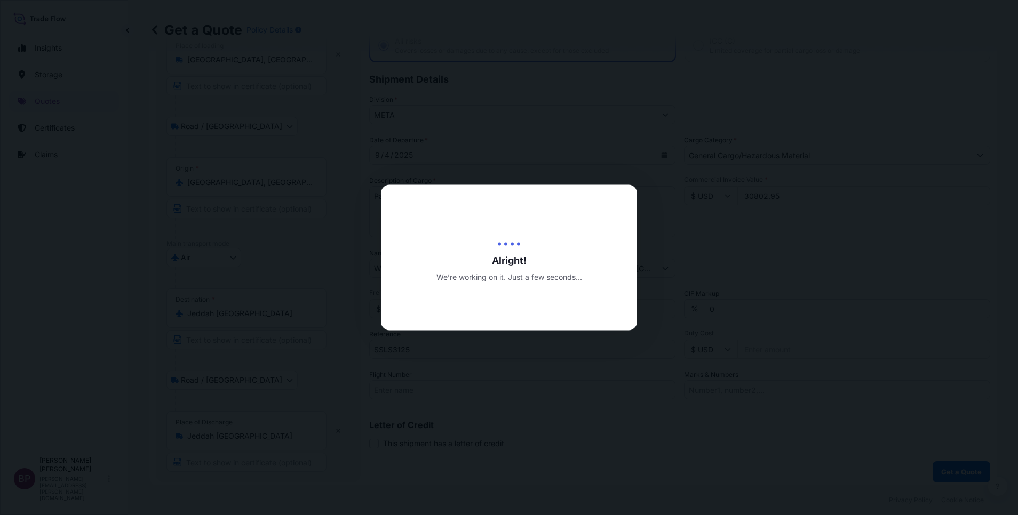
select select "Road / [GEOGRAPHIC_DATA]"
select select "Air"
select select "Road / [GEOGRAPHIC_DATA]"
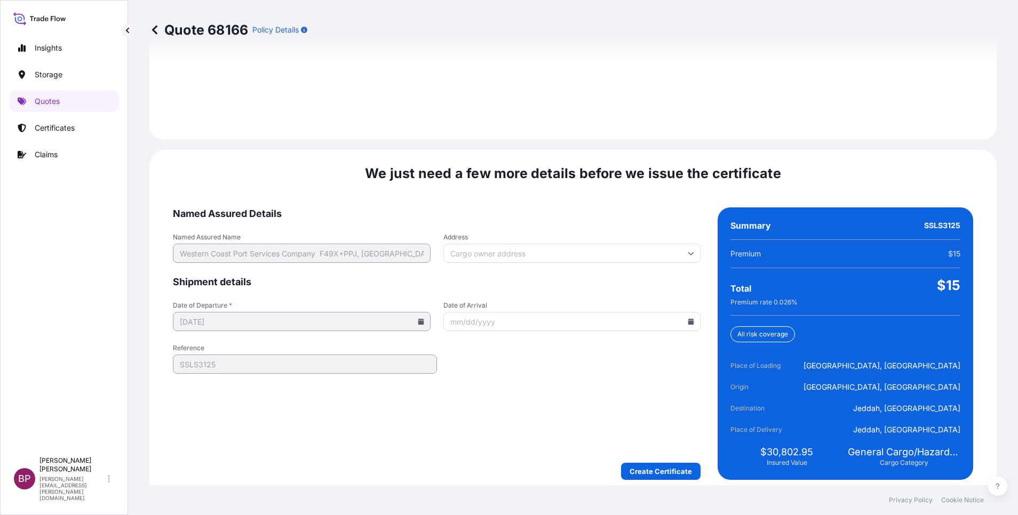
scroll to position [1581, 0]
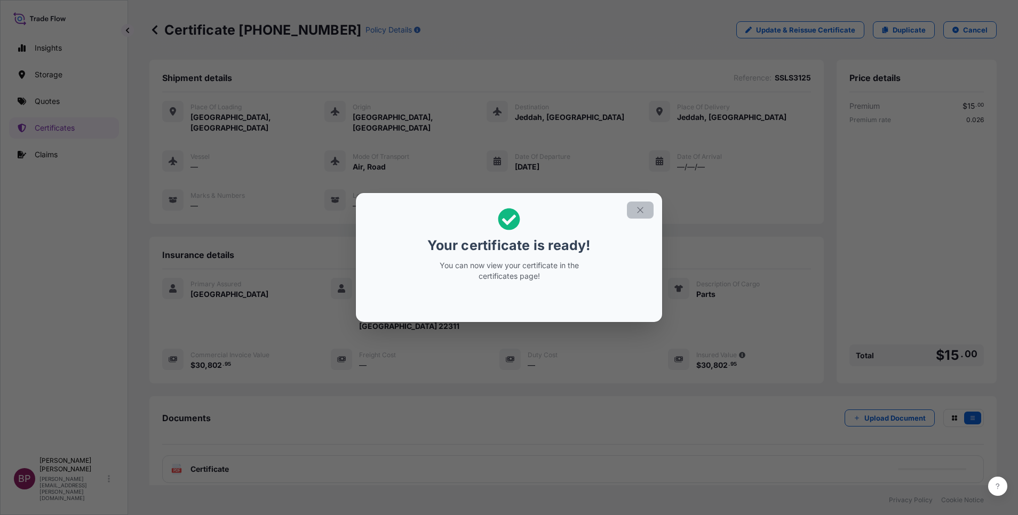
click at [640, 212] on icon "button" at bounding box center [640, 210] width 10 height 10
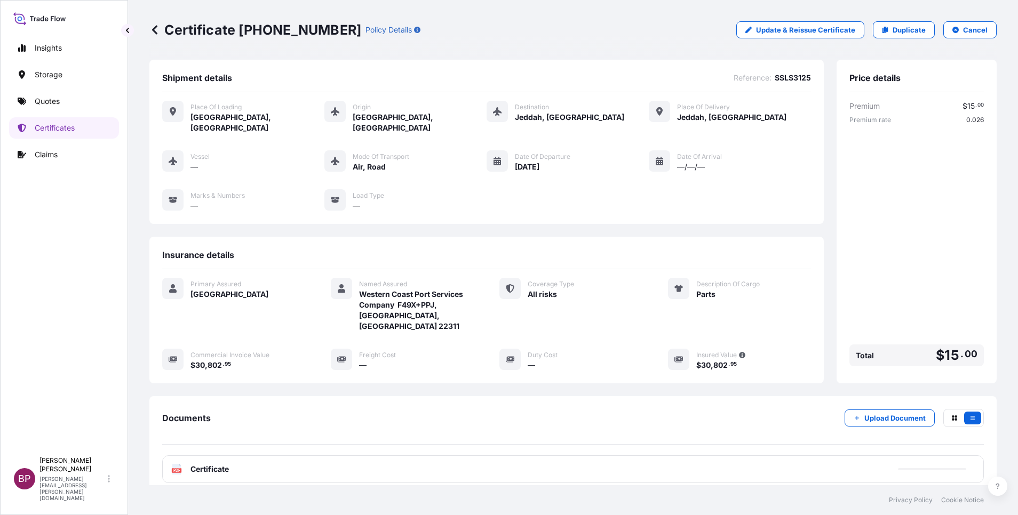
click at [217, 464] on span "Certificate" at bounding box center [209, 469] width 38 height 11
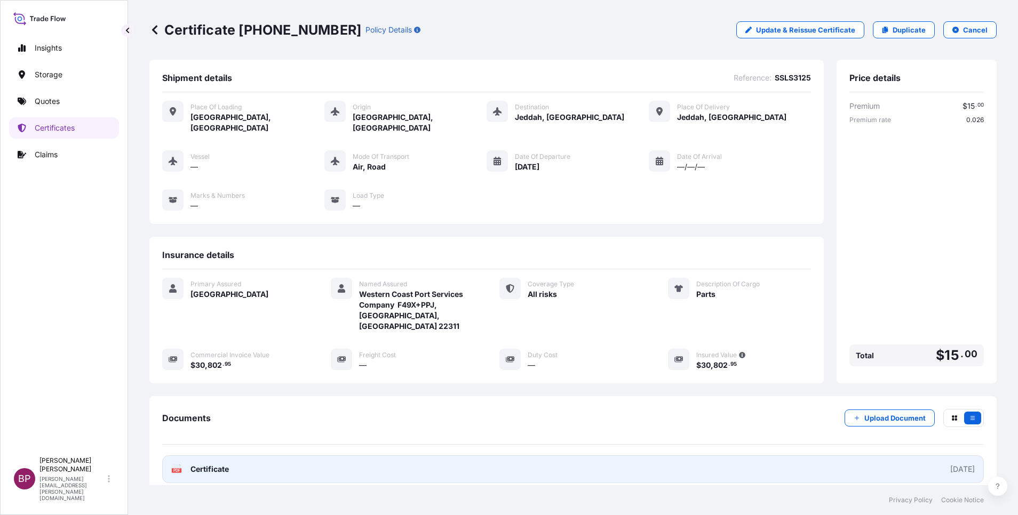
click at [229, 464] on span "Certificate" at bounding box center [209, 469] width 38 height 11
